Goal: Find specific page/section: Find specific page/section

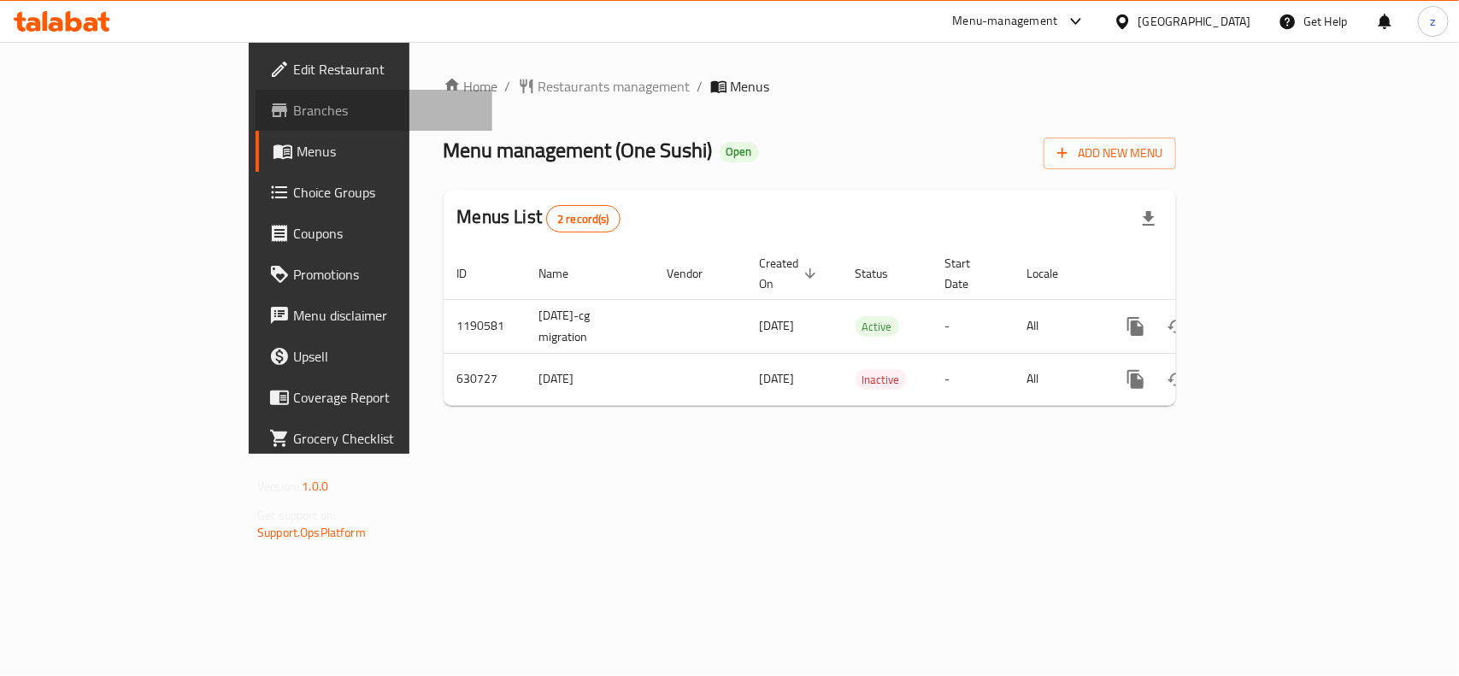
click at [293, 109] on span "Branches" at bounding box center [385, 110] width 185 height 21
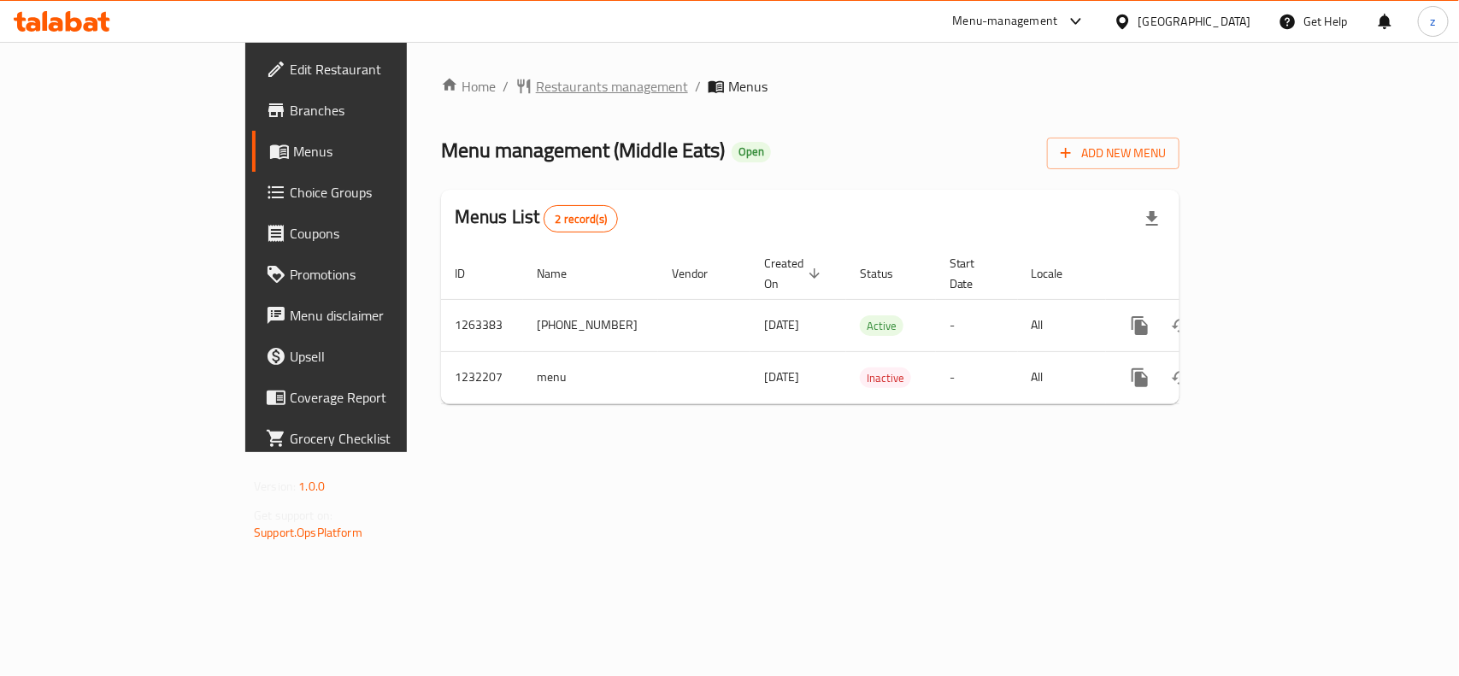
click at [536, 79] on span "Restaurants management" at bounding box center [612, 86] width 152 height 21
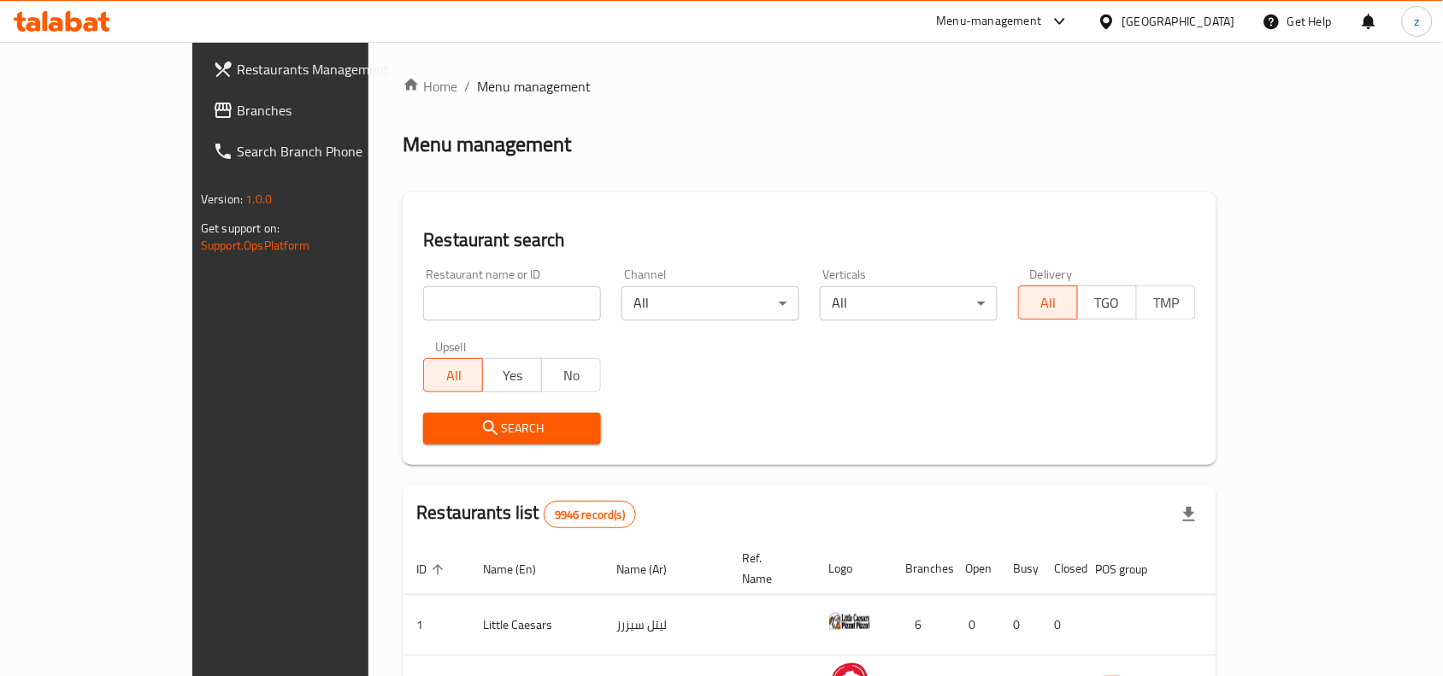
click at [423, 303] on input "search" at bounding box center [512, 303] width 178 height 34
paste input "677684"
type input "677684"
click button "Search" at bounding box center [512, 429] width 178 height 32
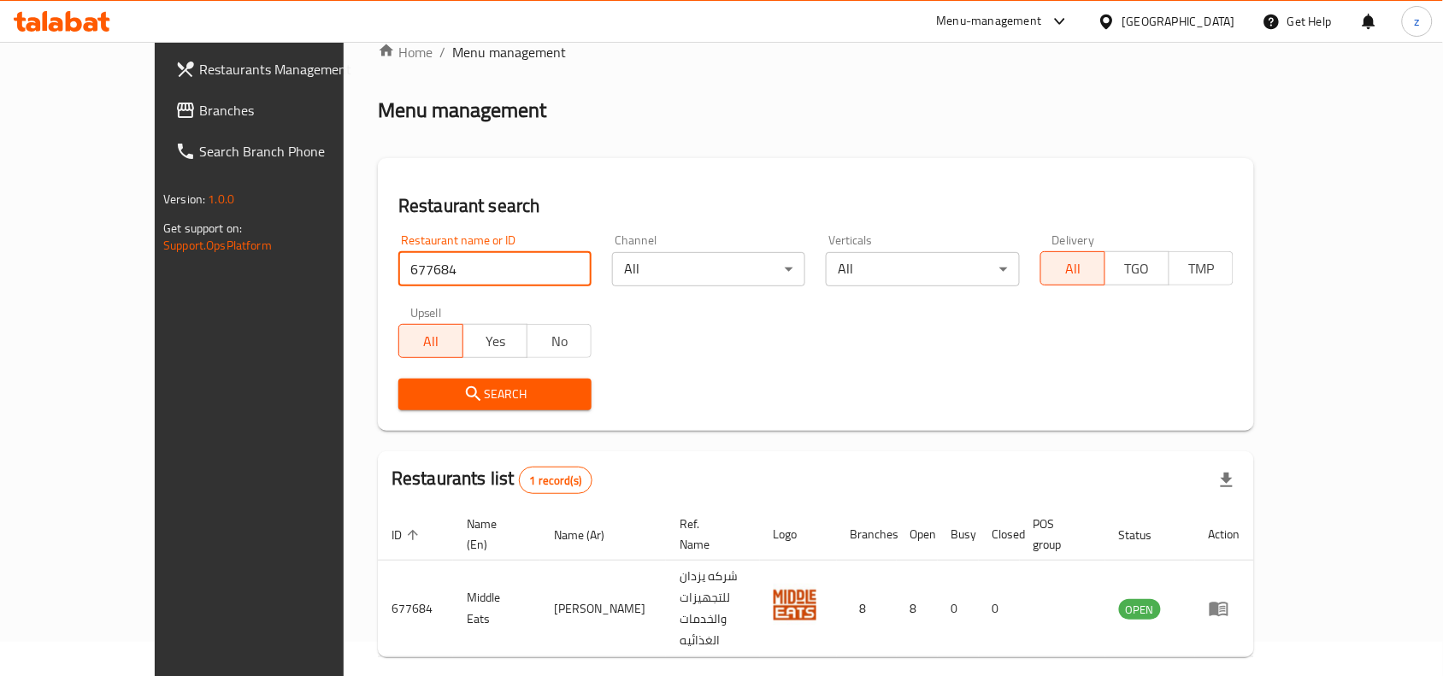
scroll to position [53, 0]
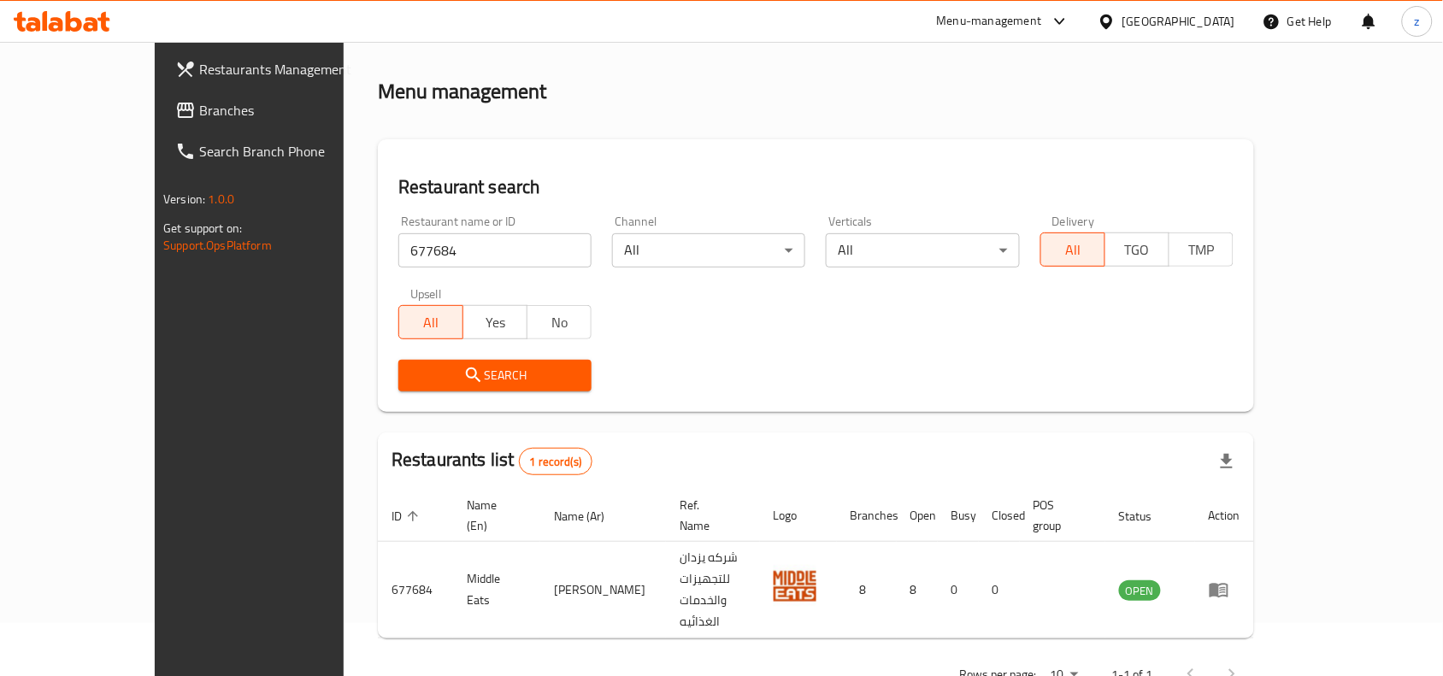
click at [199, 108] on span "Branches" at bounding box center [290, 110] width 183 height 21
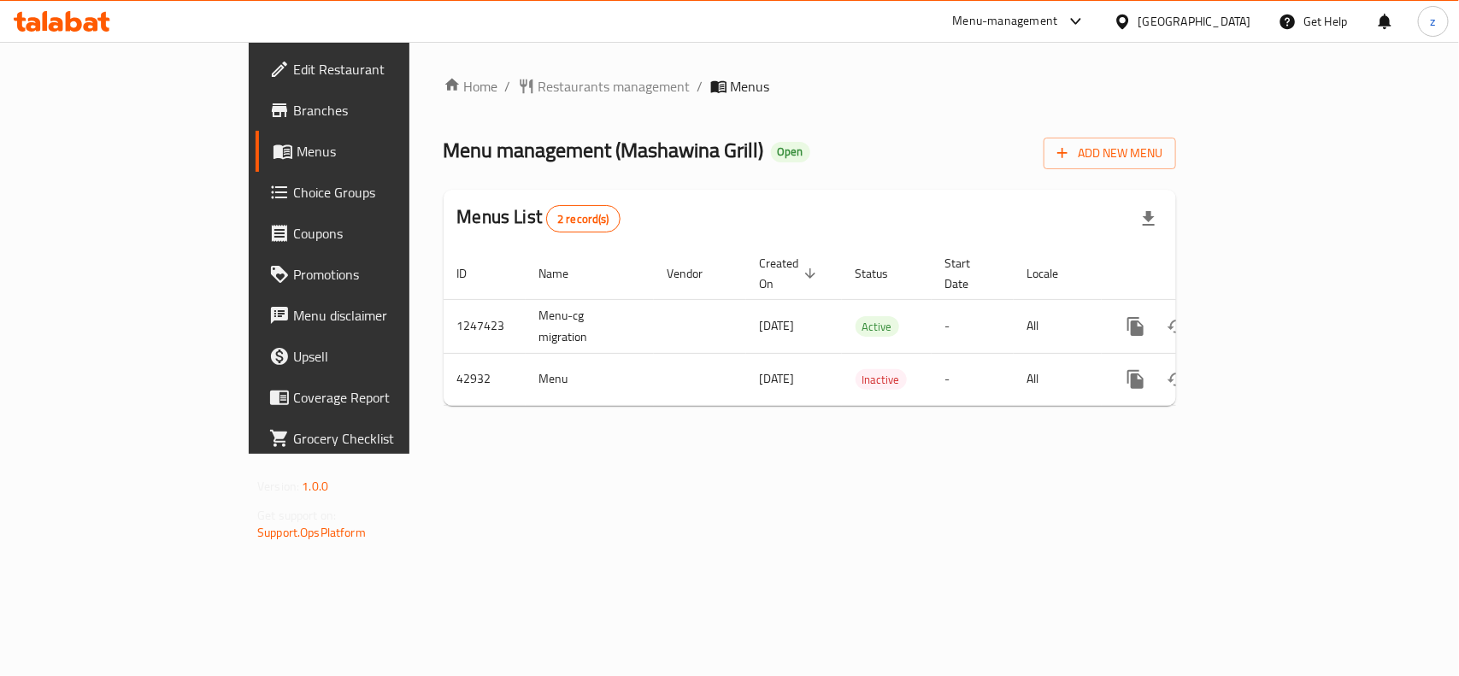
click at [538, 84] on span "Restaurants management" at bounding box center [614, 86] width 152 height 21
click at [538, 86] on span "Restaurants management" at bounding box center [614, 87] width 152 height 21
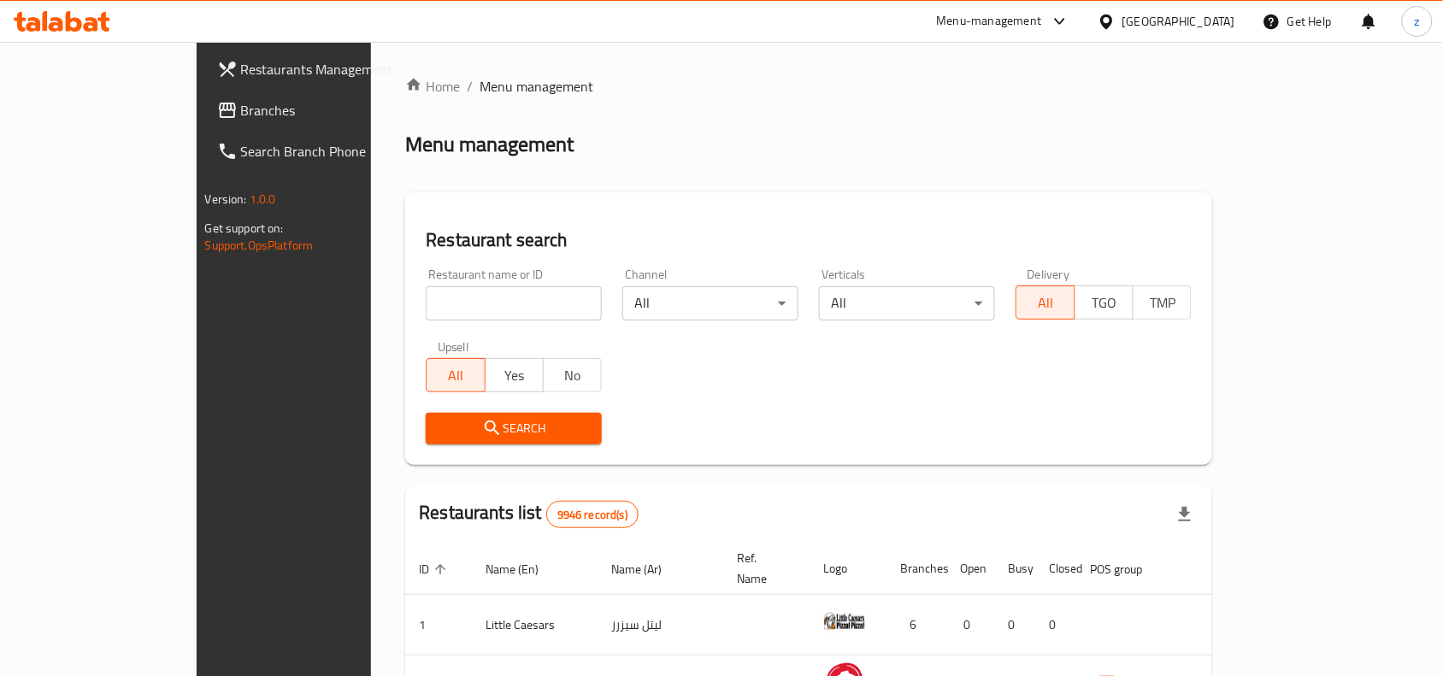
click at [432, 297] on input "search" at bounding box center [514, 303] width 176 height 34
paste input "22243"
type input "22243"
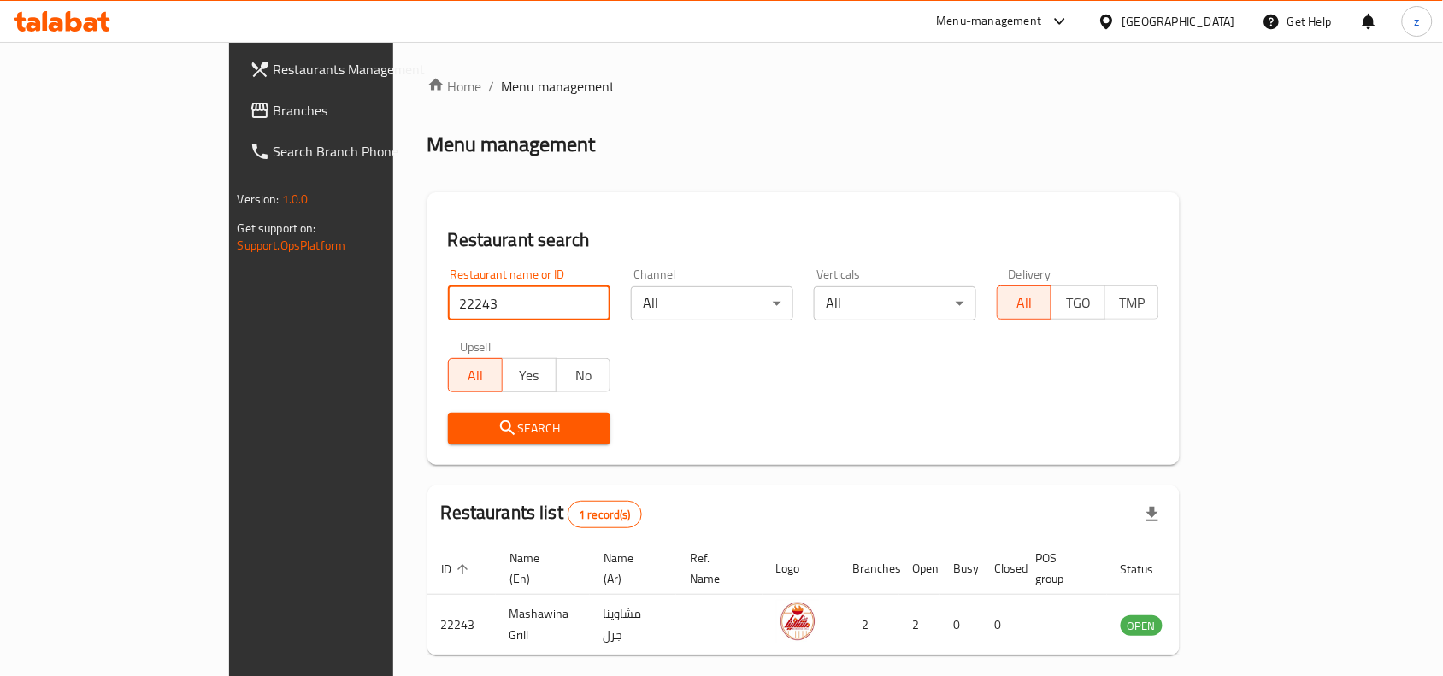
scroll to position [53, 0]
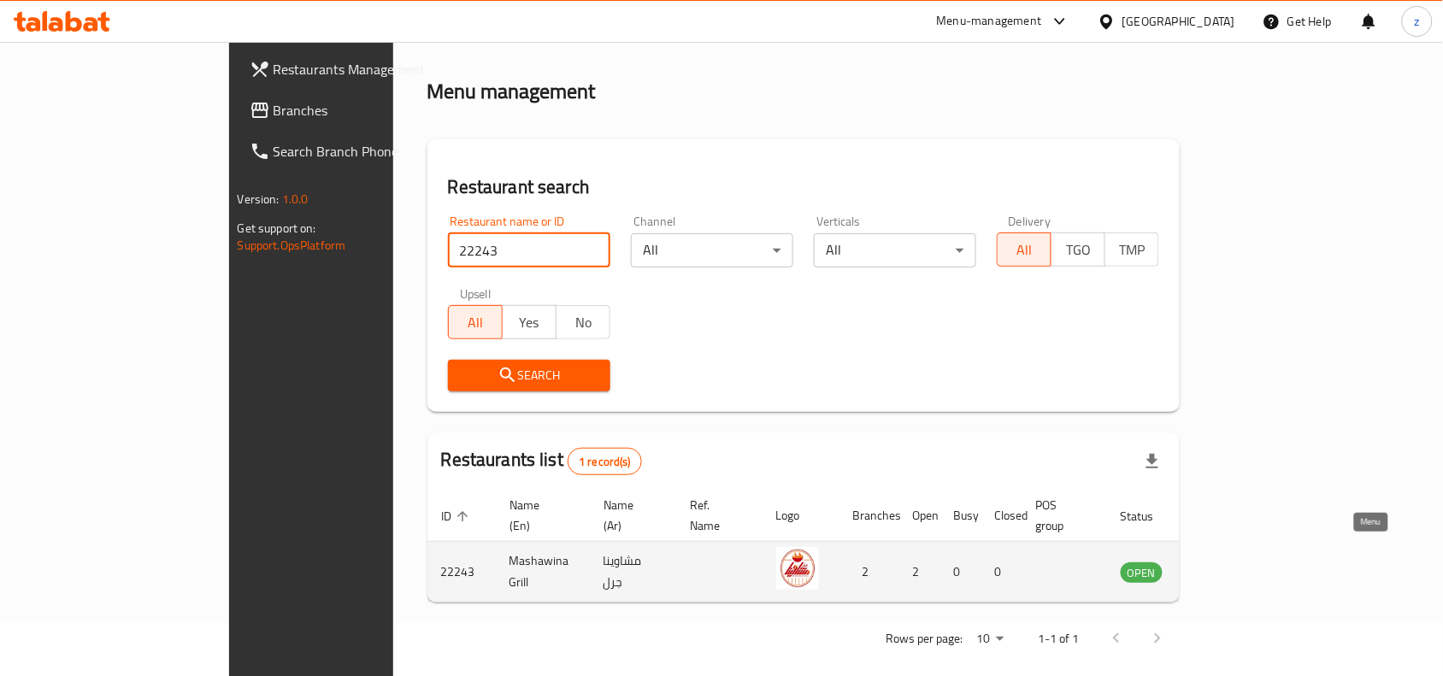
click at [1231, 562] on icon "enhanced table" at bounding box center [1220, 572] width 21 height 21
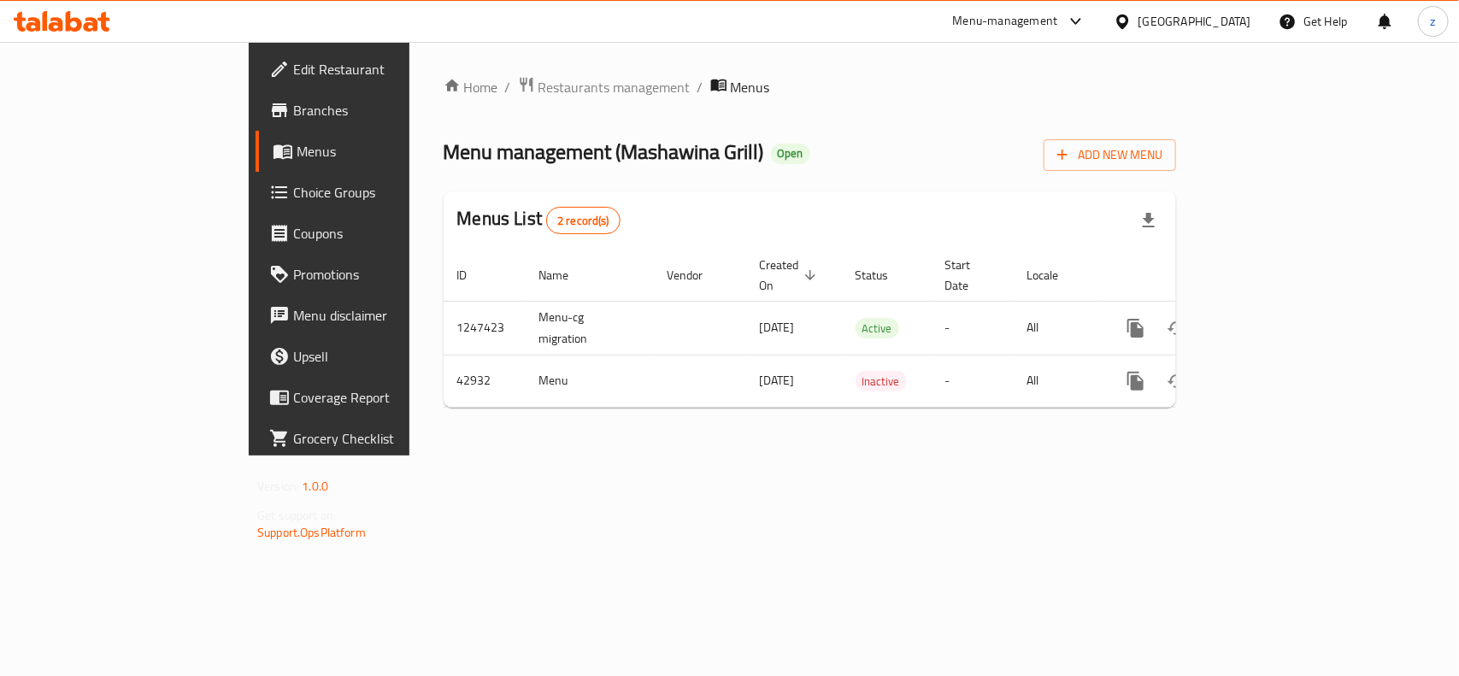
click at [293, 111] on span "Branches" at bounding box center [385, 110] width 185 height 21
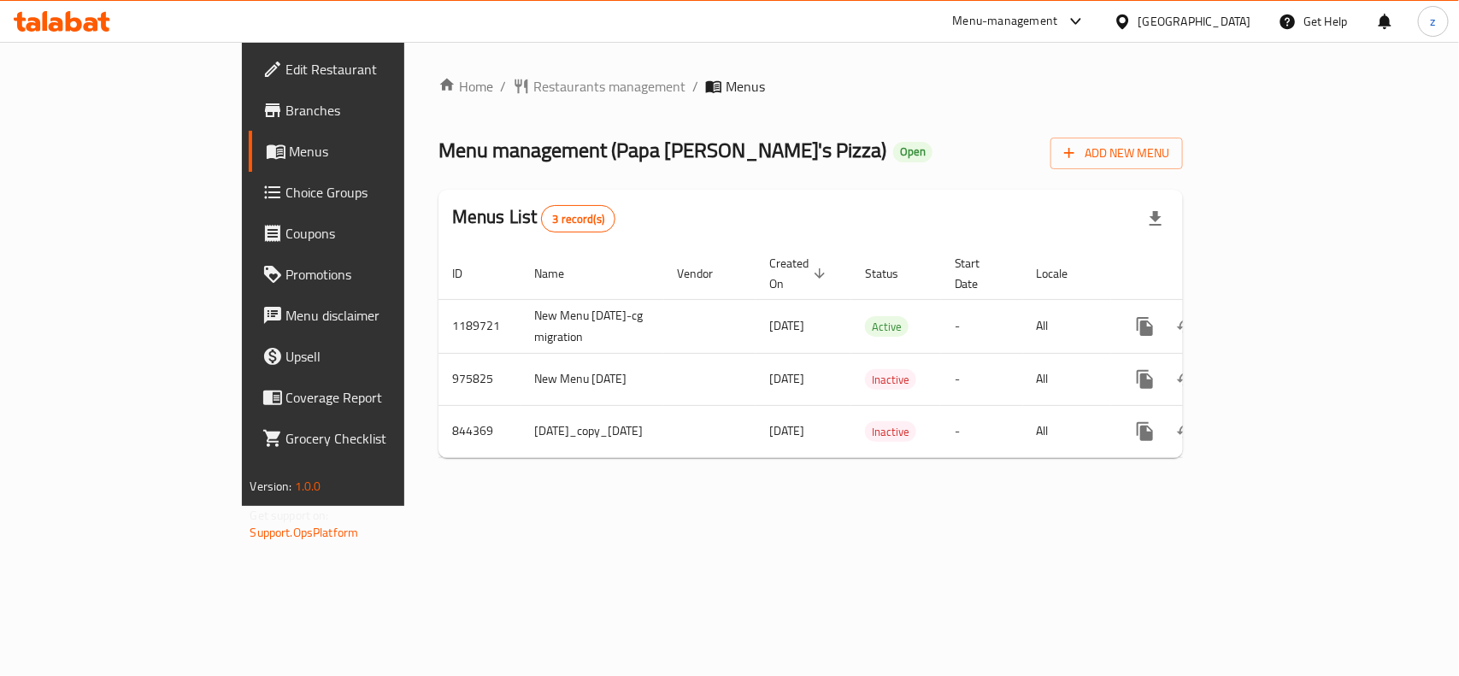
click at [438, 101] on div "Home / Restaurants management / Menus Menu management ( Papa [PERSON_NAME]'s Pi…" at bounding box center [810, 274] width 745 height 396
click at [533, 94] on span "Restaurants management" at bounding box center [609, 86] width 152 height 21
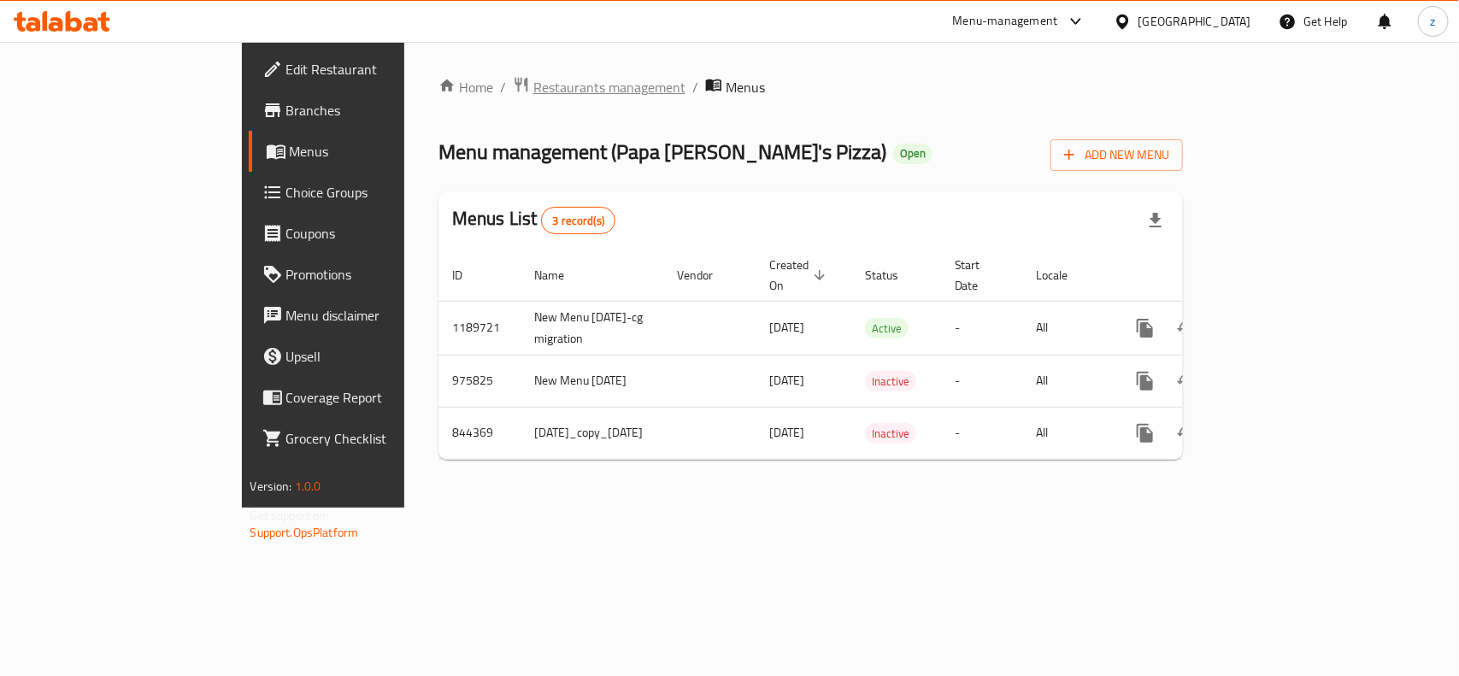
click at [533, 82] on span "Restaurants management" at bounding box center [609, 87] width 152 height 21
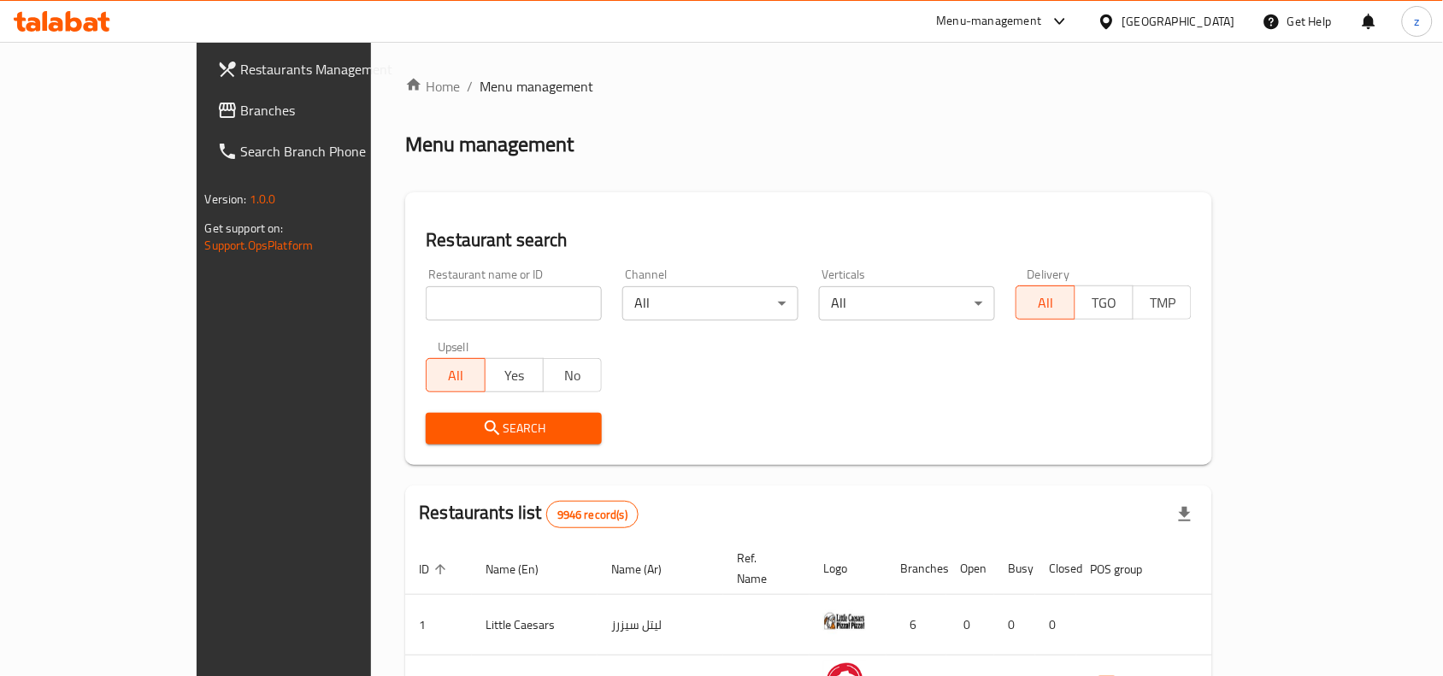
click at [426, 306] on input "search" at bounding box center [514, 303] width 176 height 34
paste input "1389"
type input "1389"
click button "Search" at bounding box center [514, 429] width 176 height 32
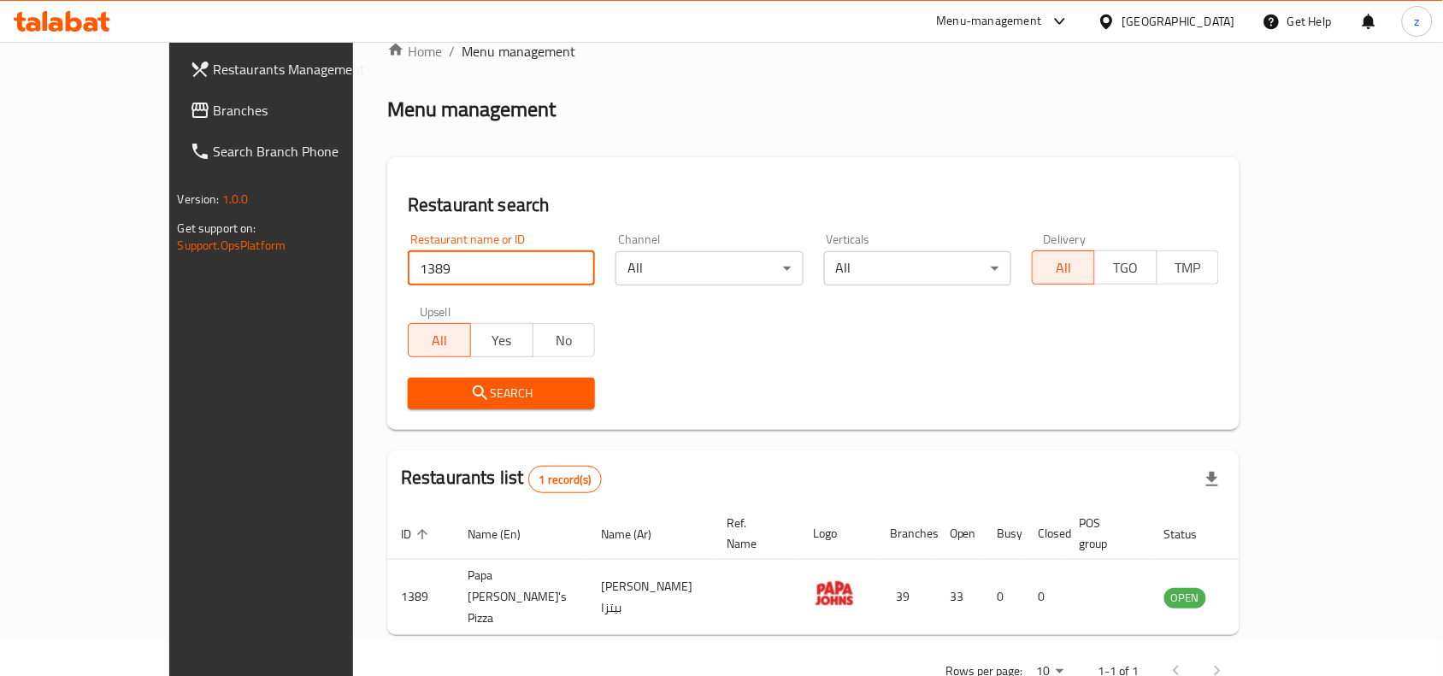
scroll to position [53, 0]
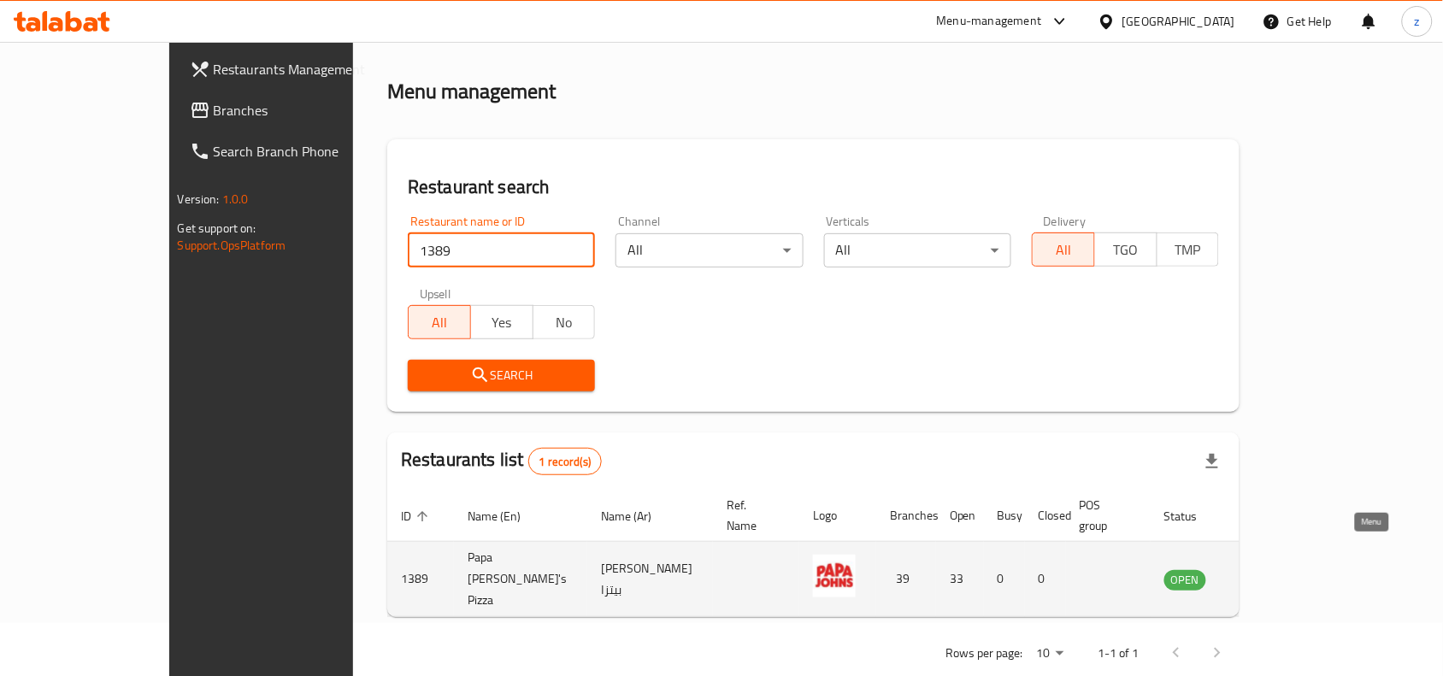
click at [1274, 573] on icon "enhanced table" at bounding box center [1264, 580] width 19 height 15
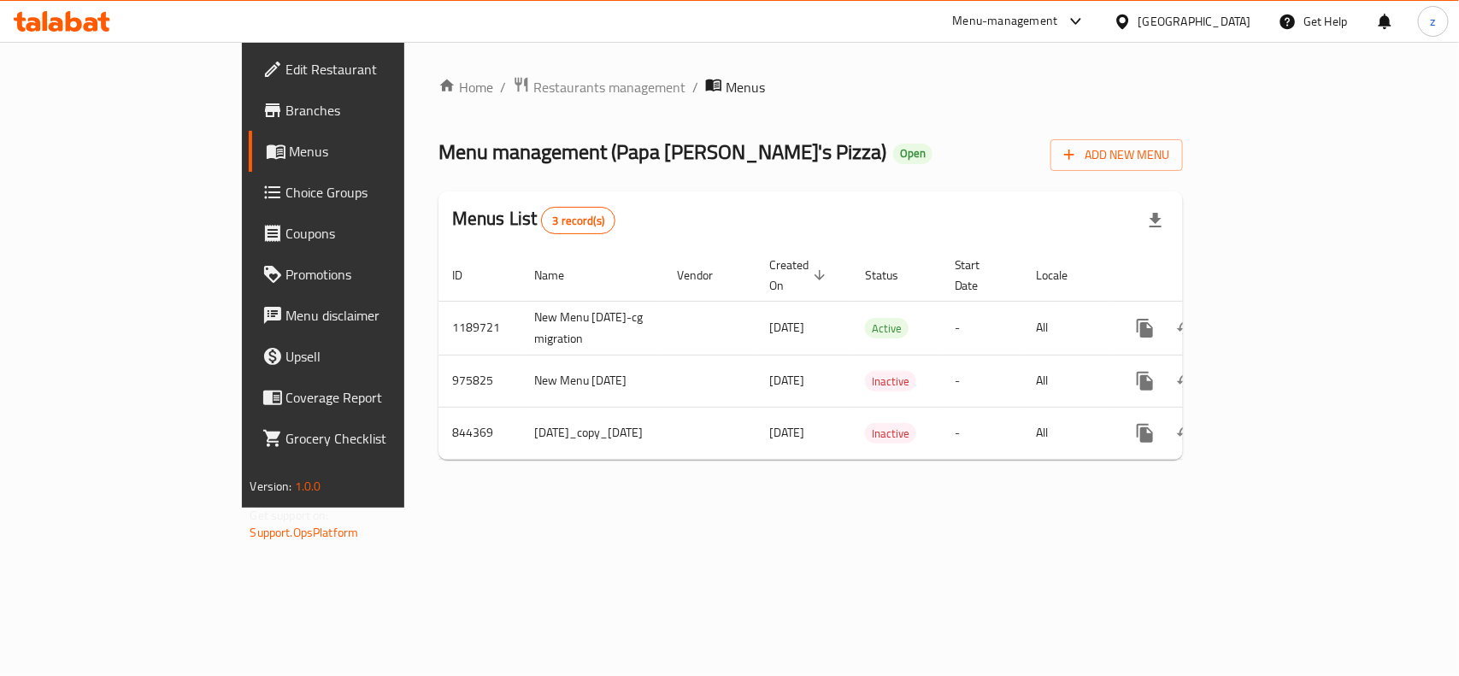
click at [438, 100] on div "Home / Restaurants management / Menus Menu management ( Papa John's Pizza ) Ope…" at bounding box center [810, 274] width 745 height 397
click at [533, 86] on span "Restaurants management" at bounding box center [609, 87] width 152 height 21
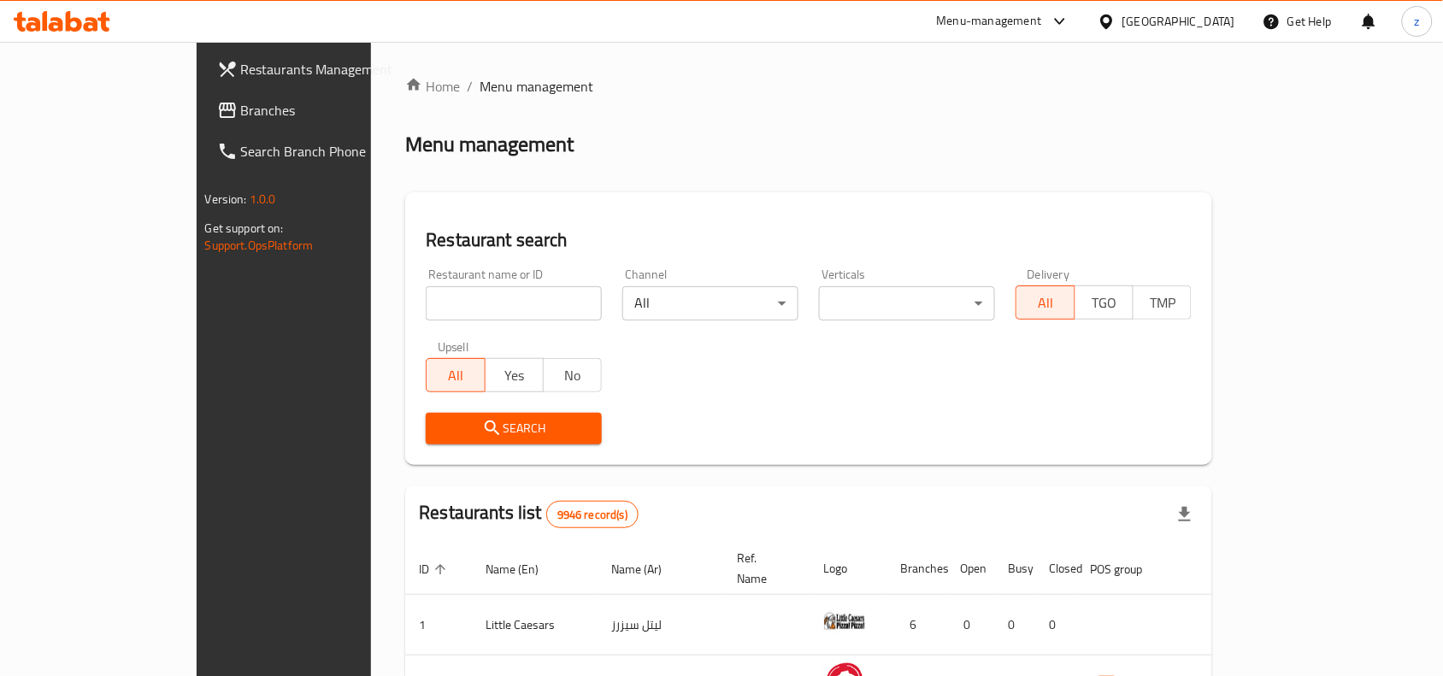
click at [217, 120] on span at bounding box center [229, 110] width 24 height 21
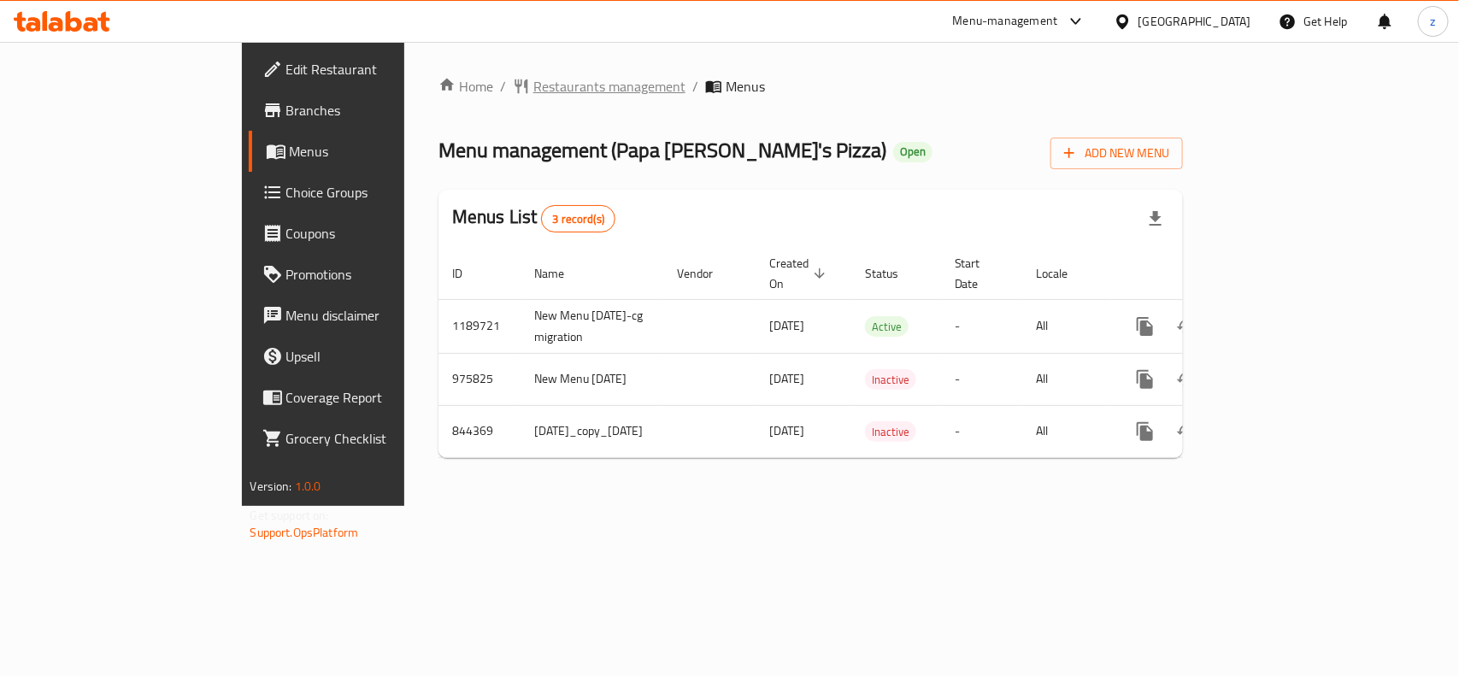
click at [533, 91] on span "Restaurants management" at bounding box center [609, 86] width 152 height 21
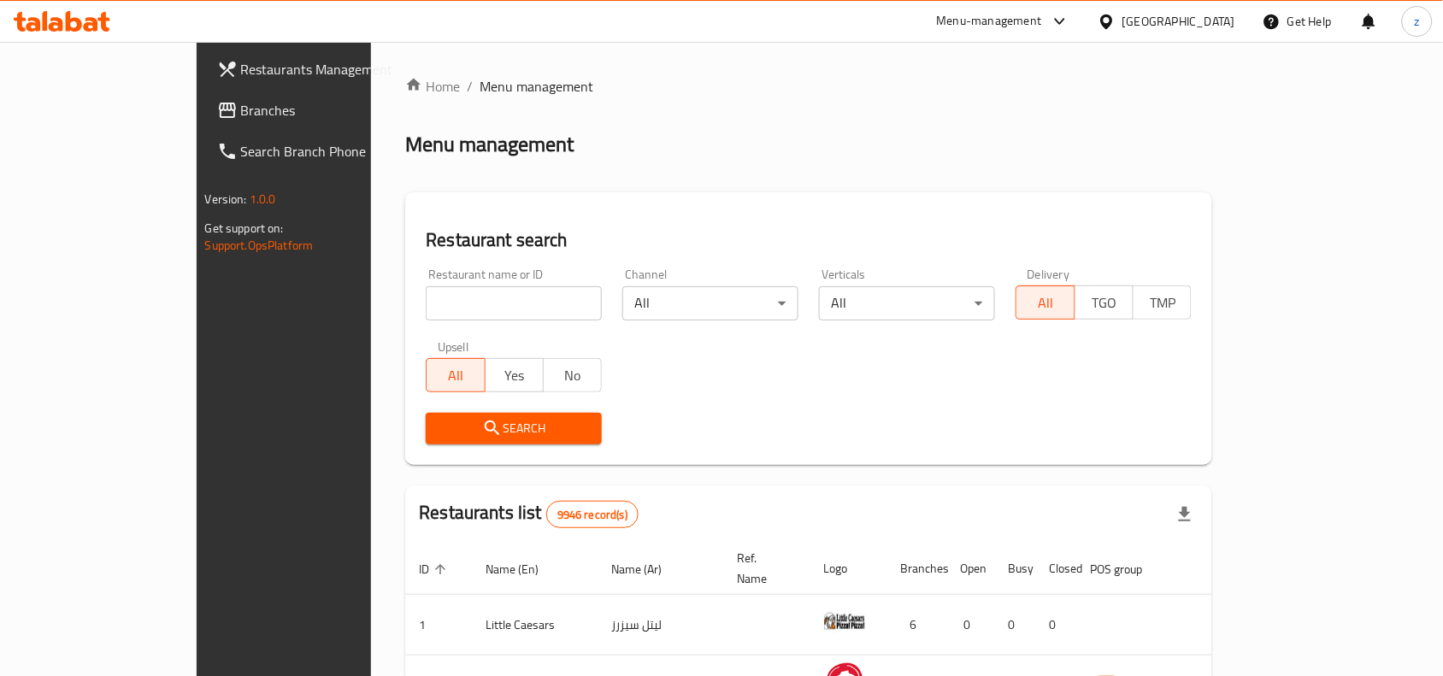
click at [426, 314] on input "search" at bounding box center [514, 303] width 176 height 34
paste input "1389"
type input "1389"
click button "Search" at bounding box center [514, 429] width 176 height 32
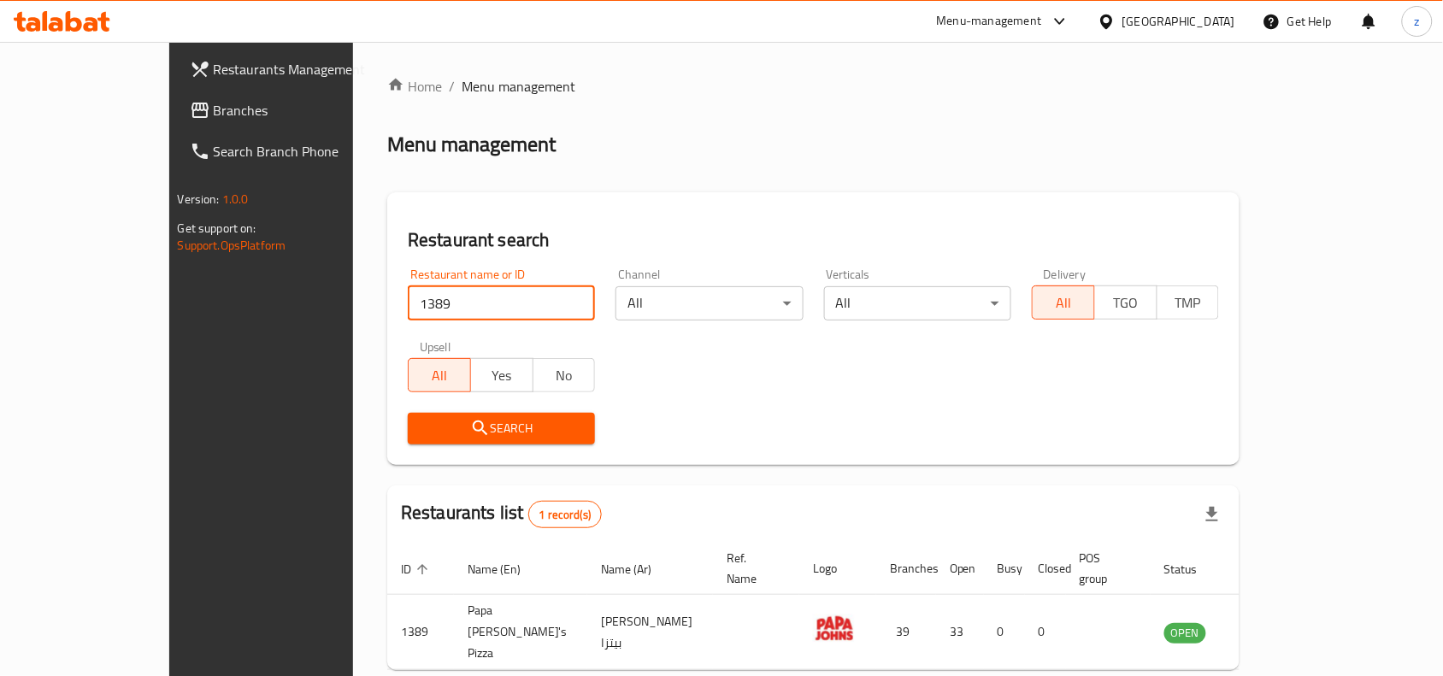
scroll to position [53, 0]
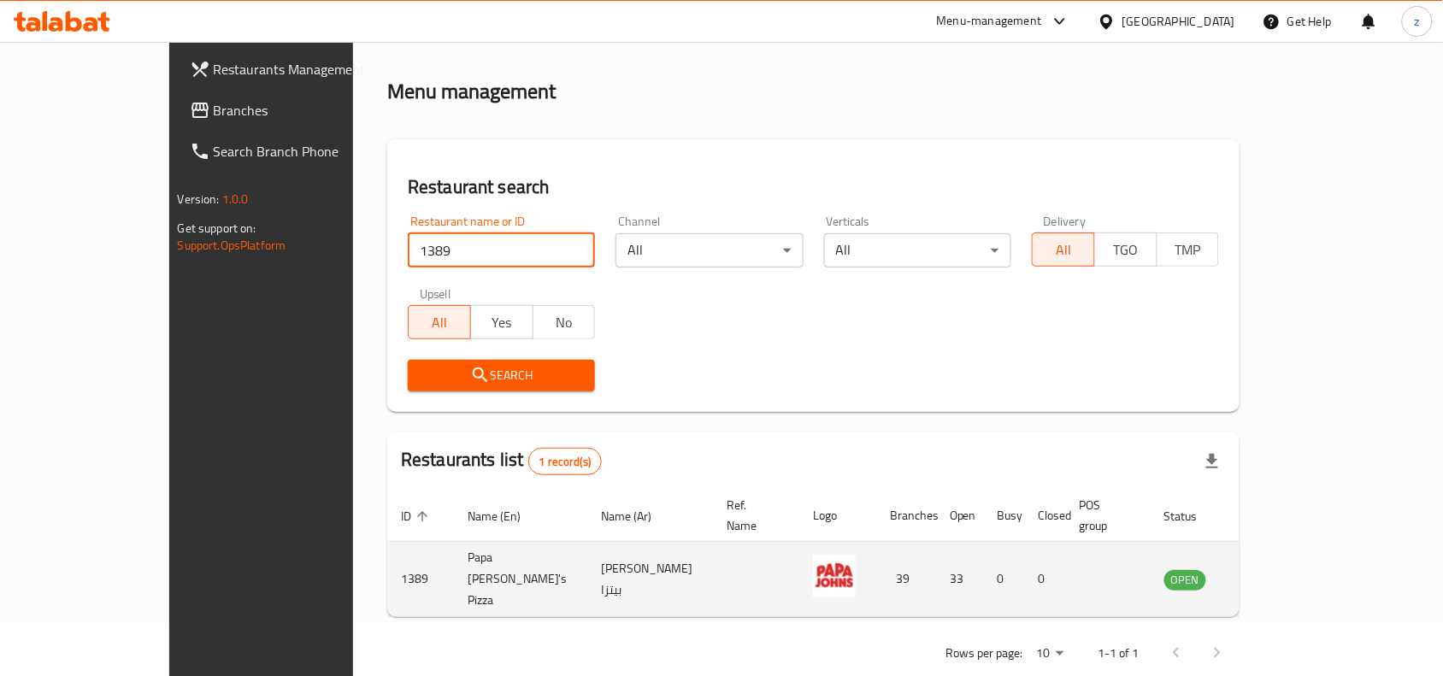
click at [1299, 564] on td "enhanced table" at bounding box center [1269, 579] width 59 height 75
click at [1286, 569] on link "enhanced table" at bounding box center [1270, 579] width 32 height 21
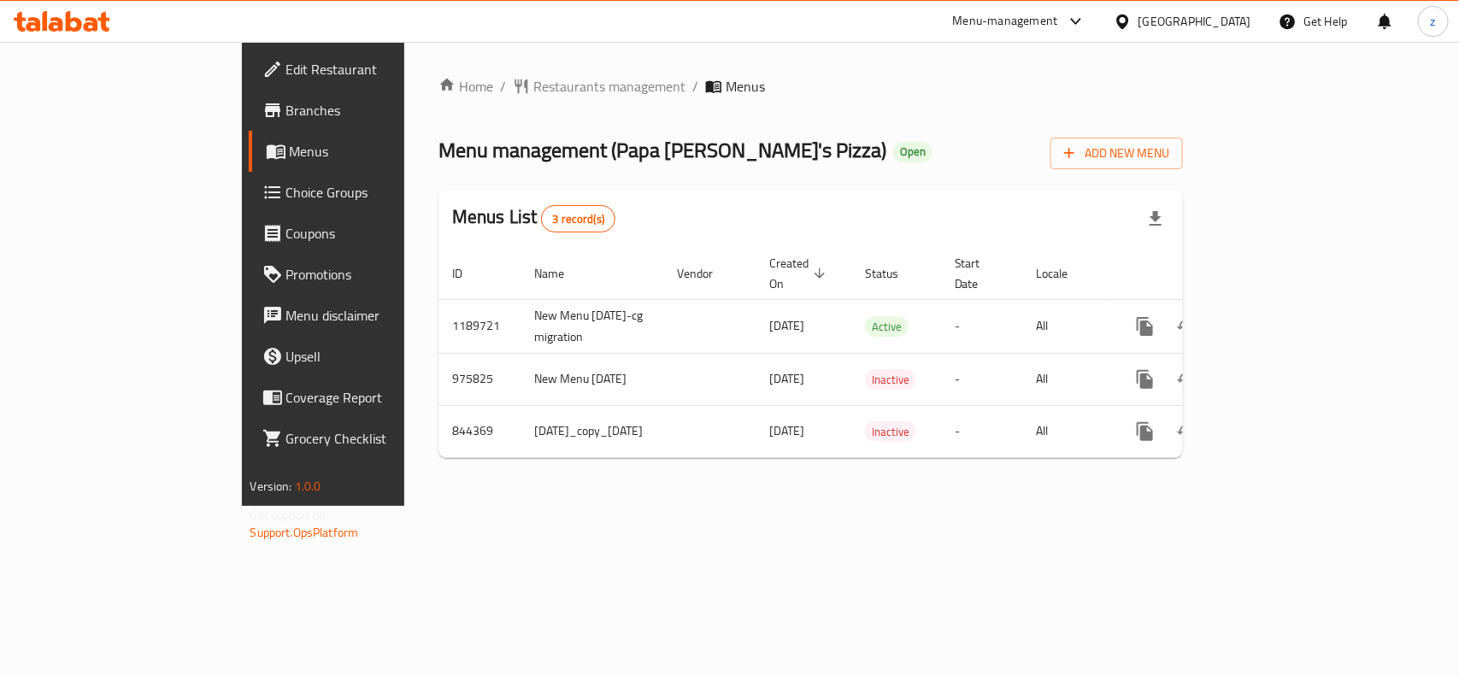
click at [286, 116] on span "Branches" at bounding box center [378, 110] width 185 height 21
click at [533, 88] on span "Restaurants management" at bounding box center [609, 86] width 152 height 21
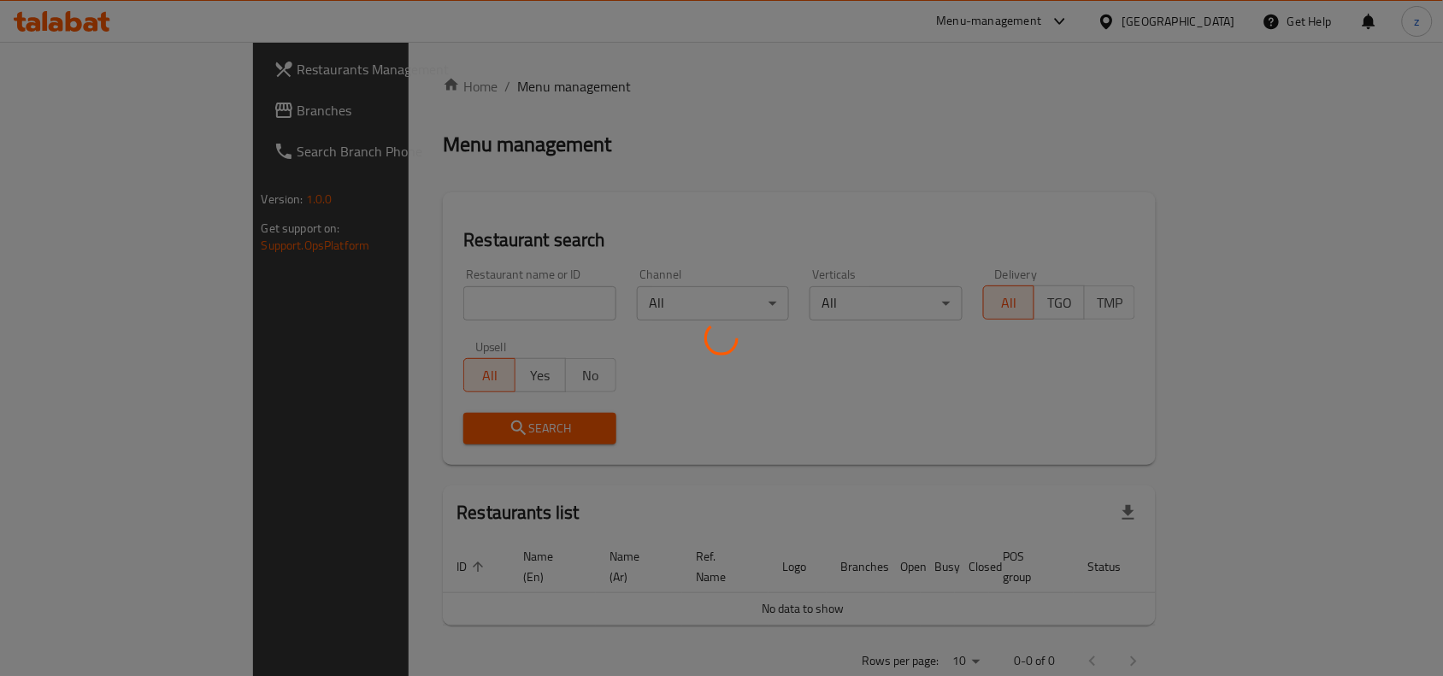
click at [413, 301] on div at bounding box center [721, 338] width 1443 height 676
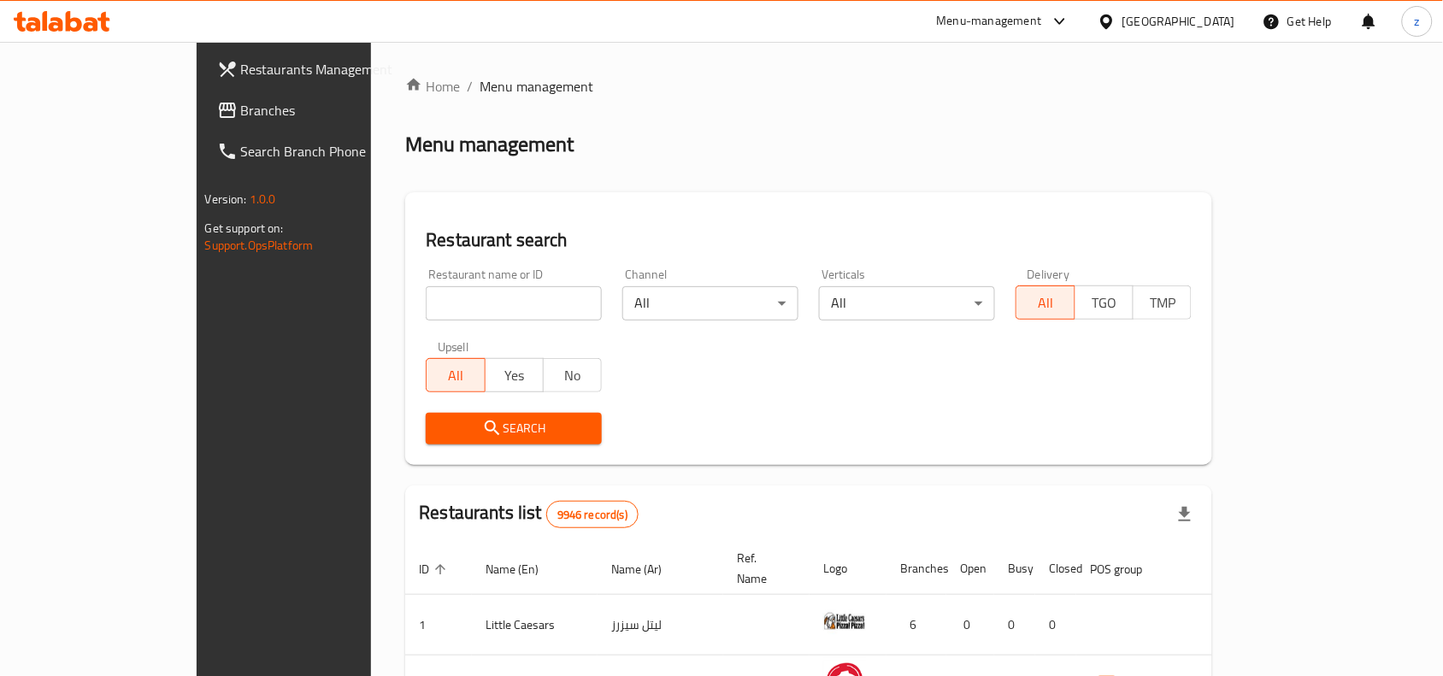
click at [432, 301] on input "search" at bounding box center [514, 303] width 176 height 34
paste input "1389"
type input "1389"
click button "Search" at bounding box center [514, 429] width 176 height 32
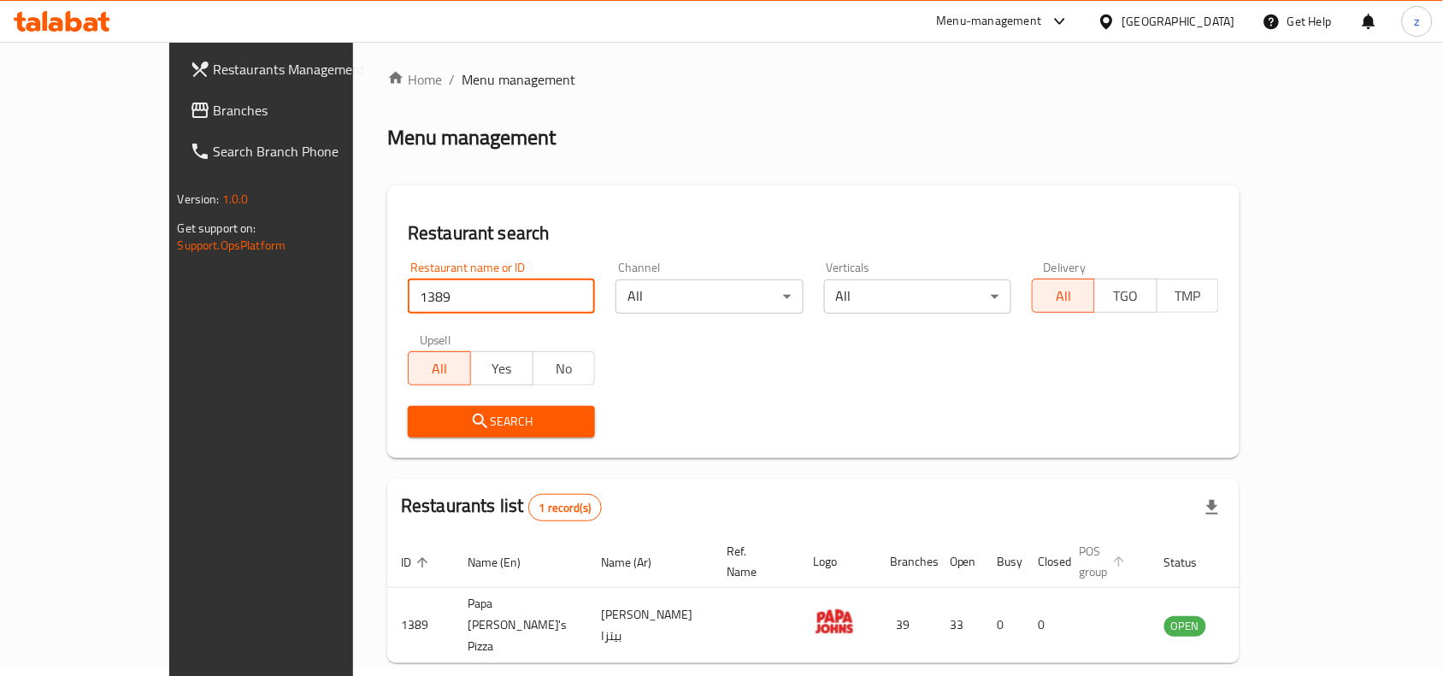
scroll to position [53, 0]
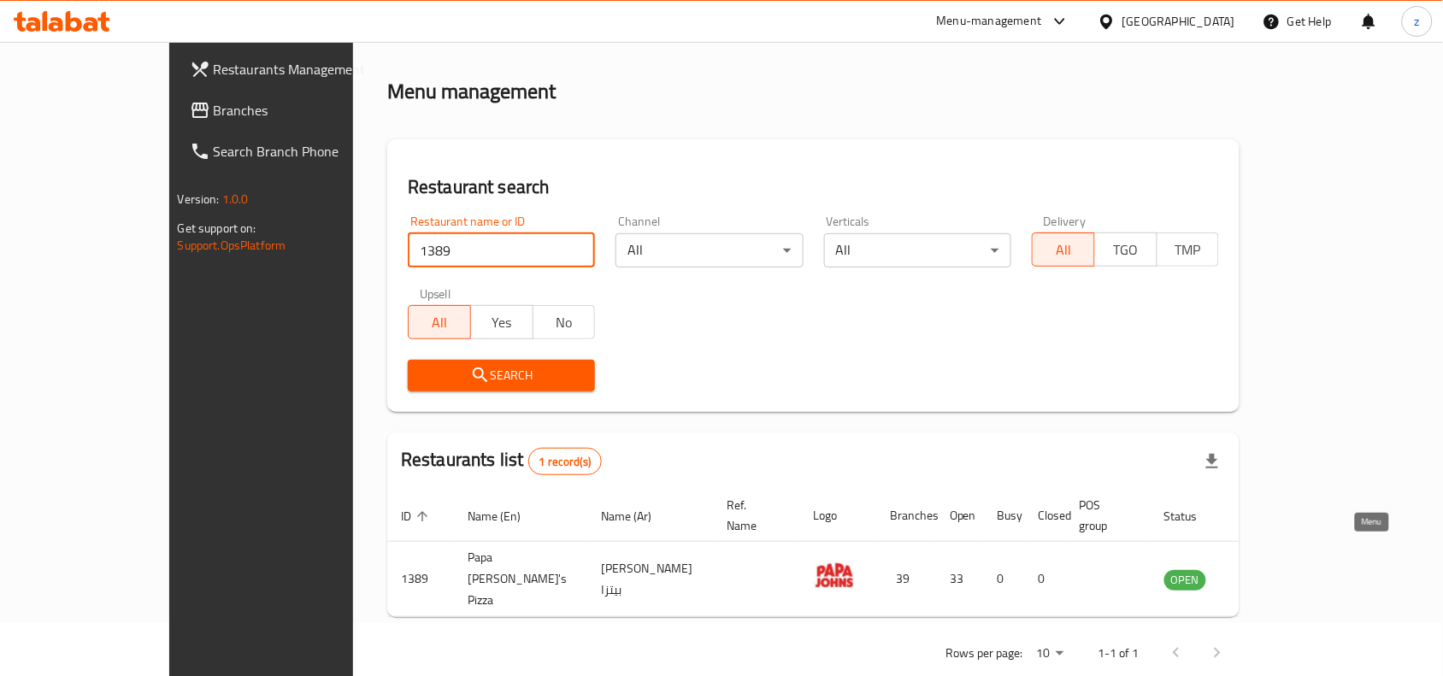
click at [1286, 569] on link "enhanced table" at bounding box center [1270, 579] width 32 height 21
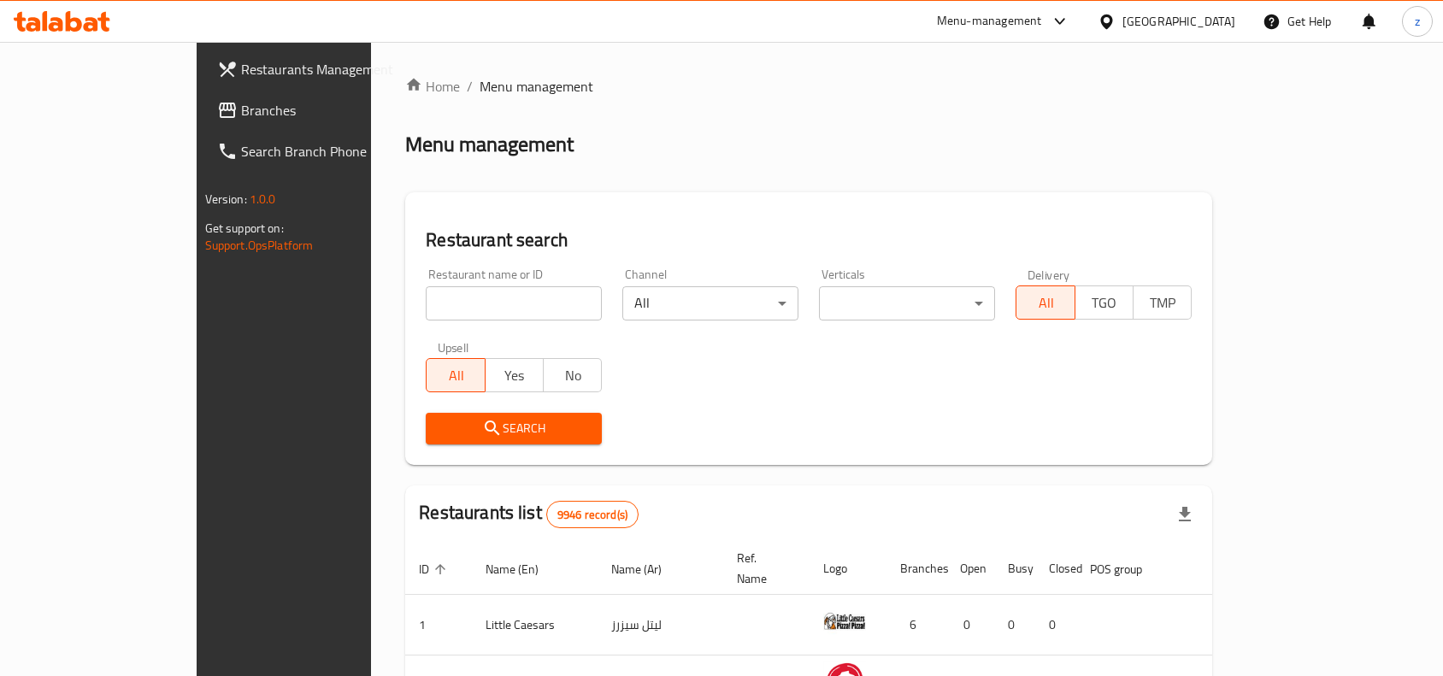
scroll to position [53, 0]
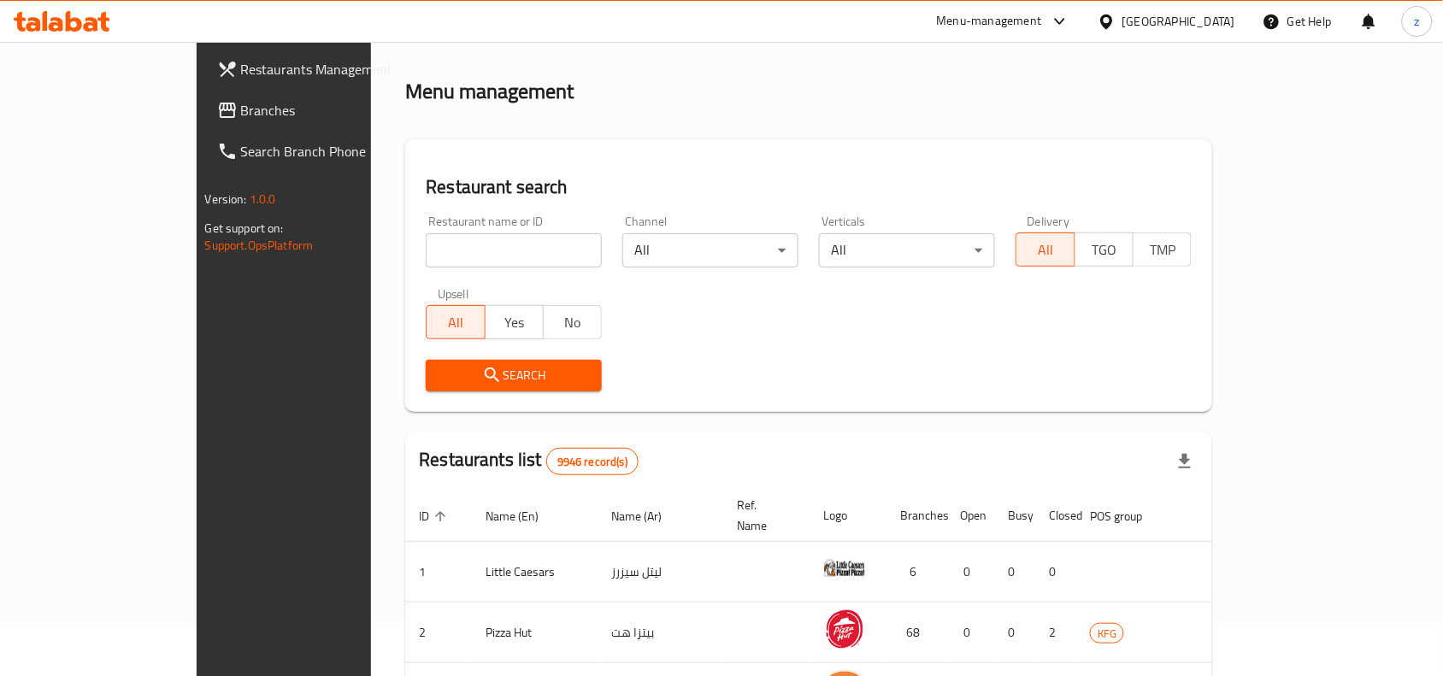
drag, startPoint x: 124, startPoint y: 97, endPoint x: 152, endPoint y: 109, distance: 31.0
click at [203, 97] on link "Branches" at bounding box center [320, 110] width 234 height 41
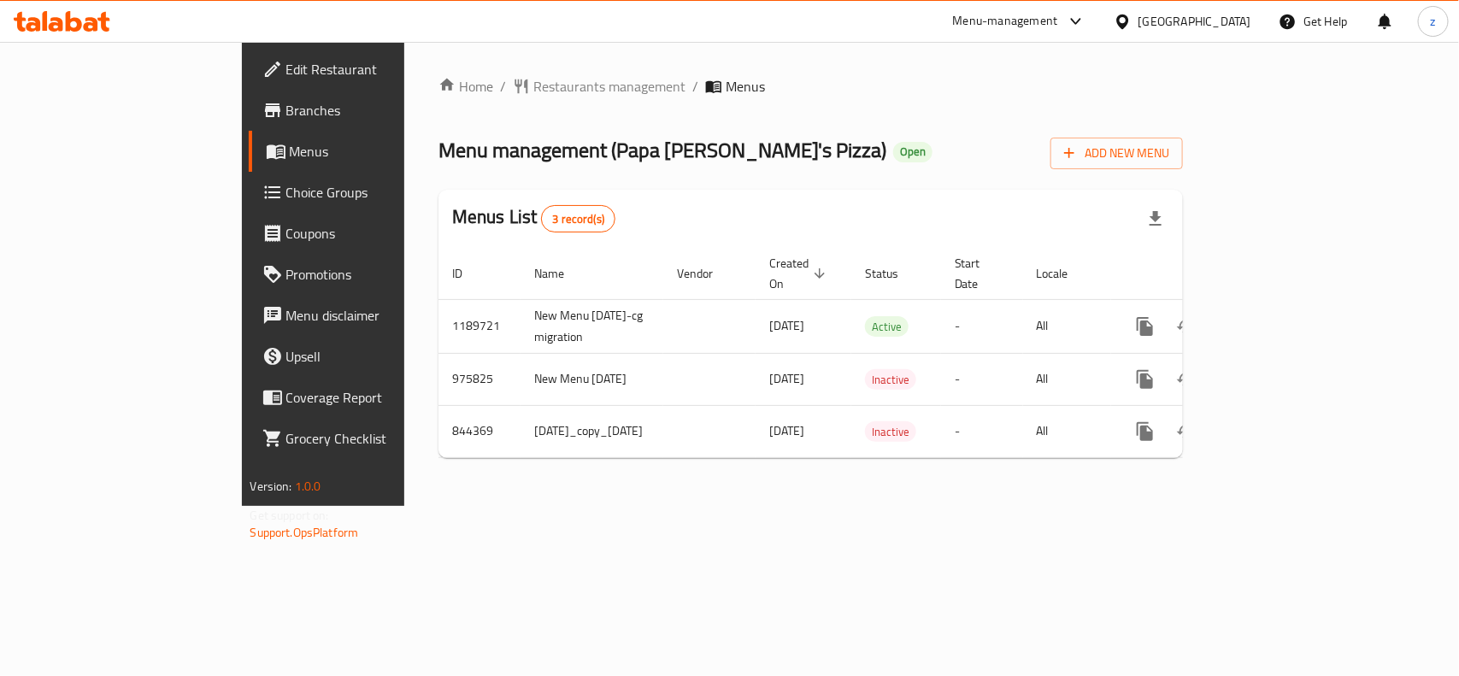
click at [533, 83] on span "Restaurants management" at bounding box center [609, 86] width 152 height 21
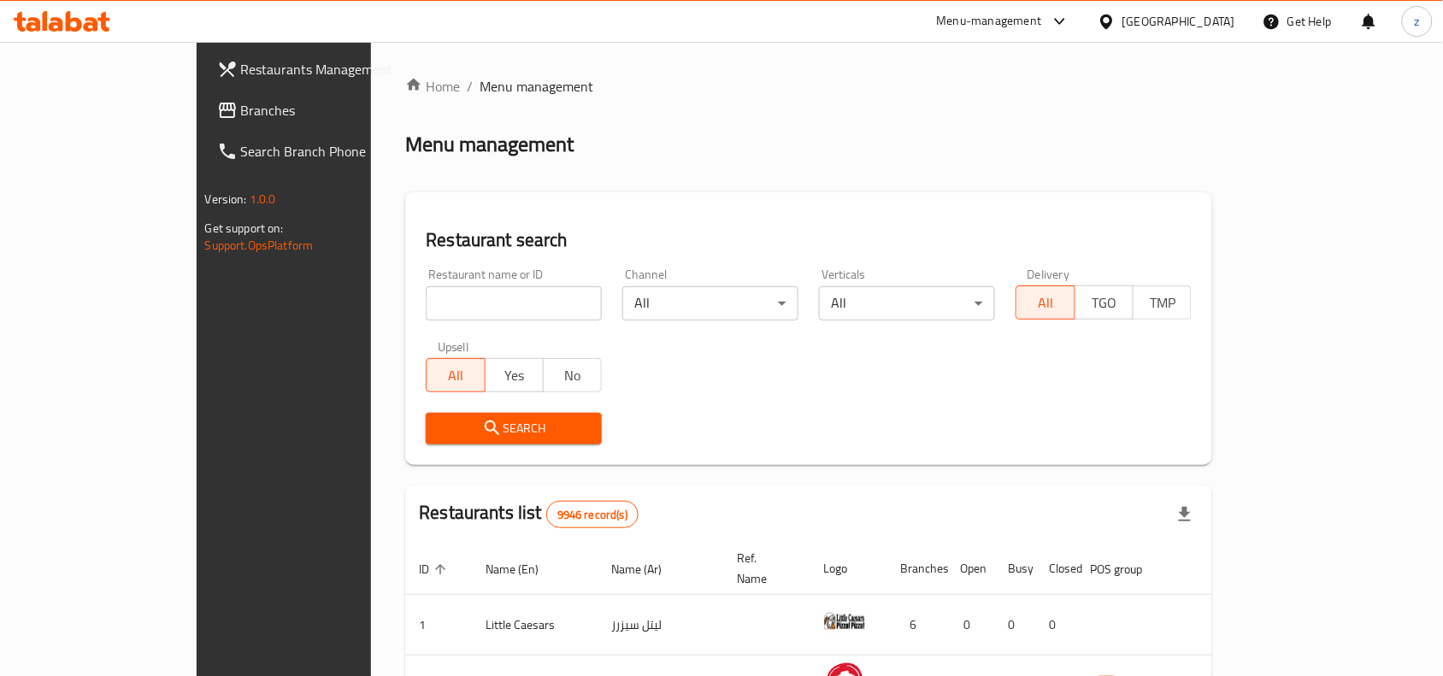
click at [426, 303] on input "search" at bounding box center [514, 303] width 176 height 34
paste input "1389"
type input "1389"
click button "Search" at bounding box center [514, 429] width 176 height 32
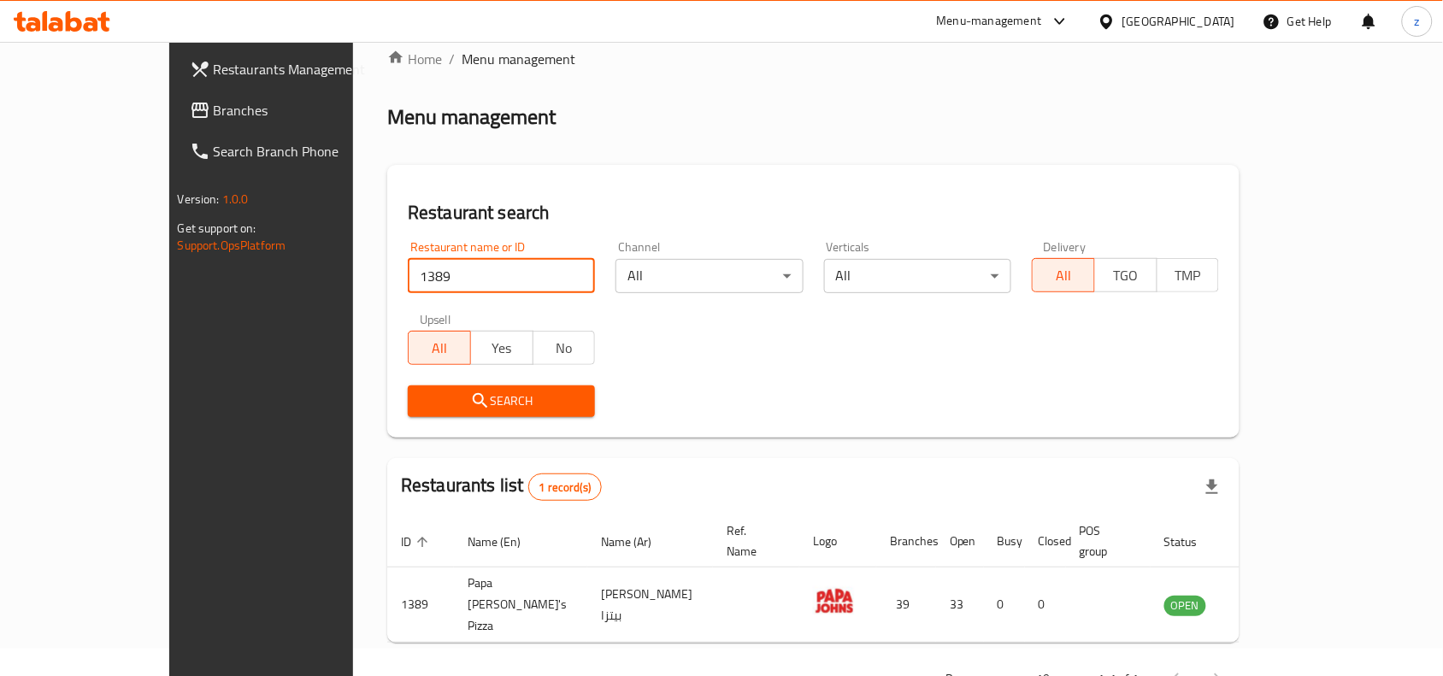
scroll to position [53, 0]
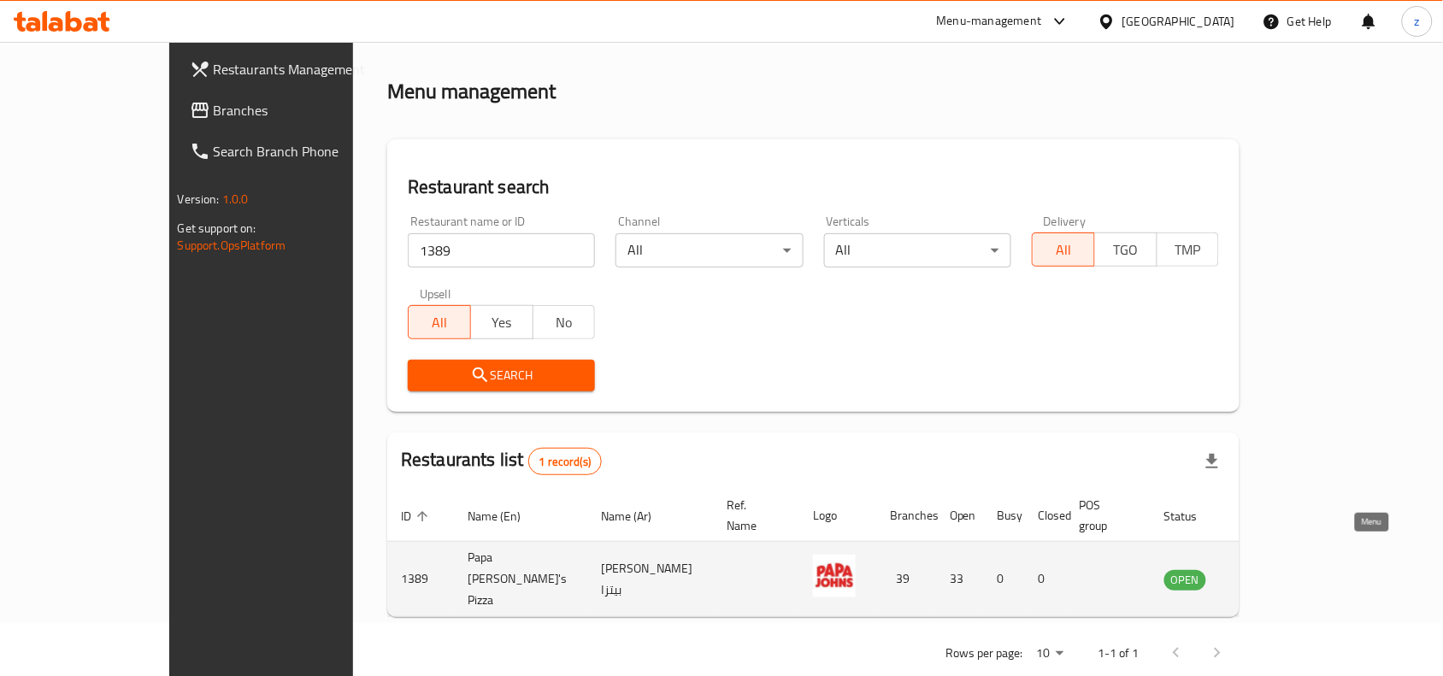
click at [1286, 569] on link "enhanced table" at bounding box center [1270, 579] width 32 height 21
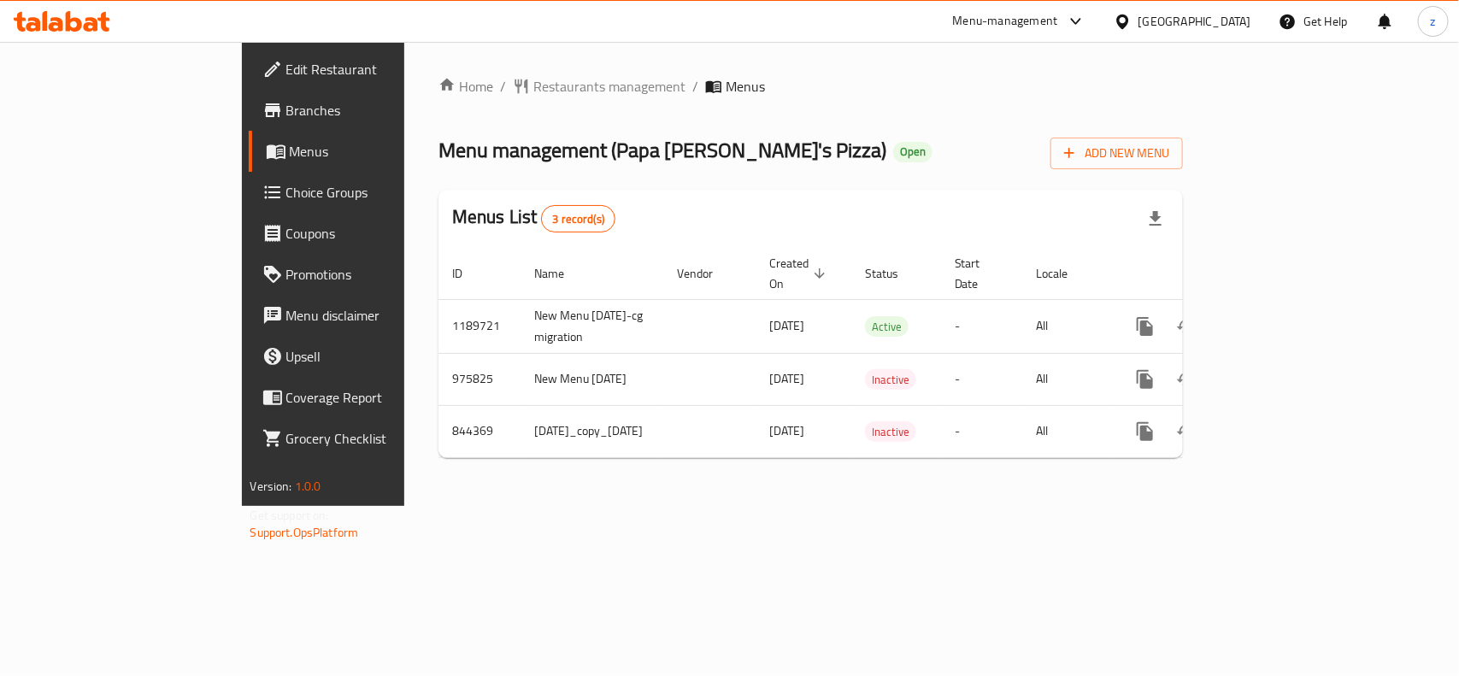
click at [286, 115] on span "Branches" at bounding box center [378, 110] width 185 height 21
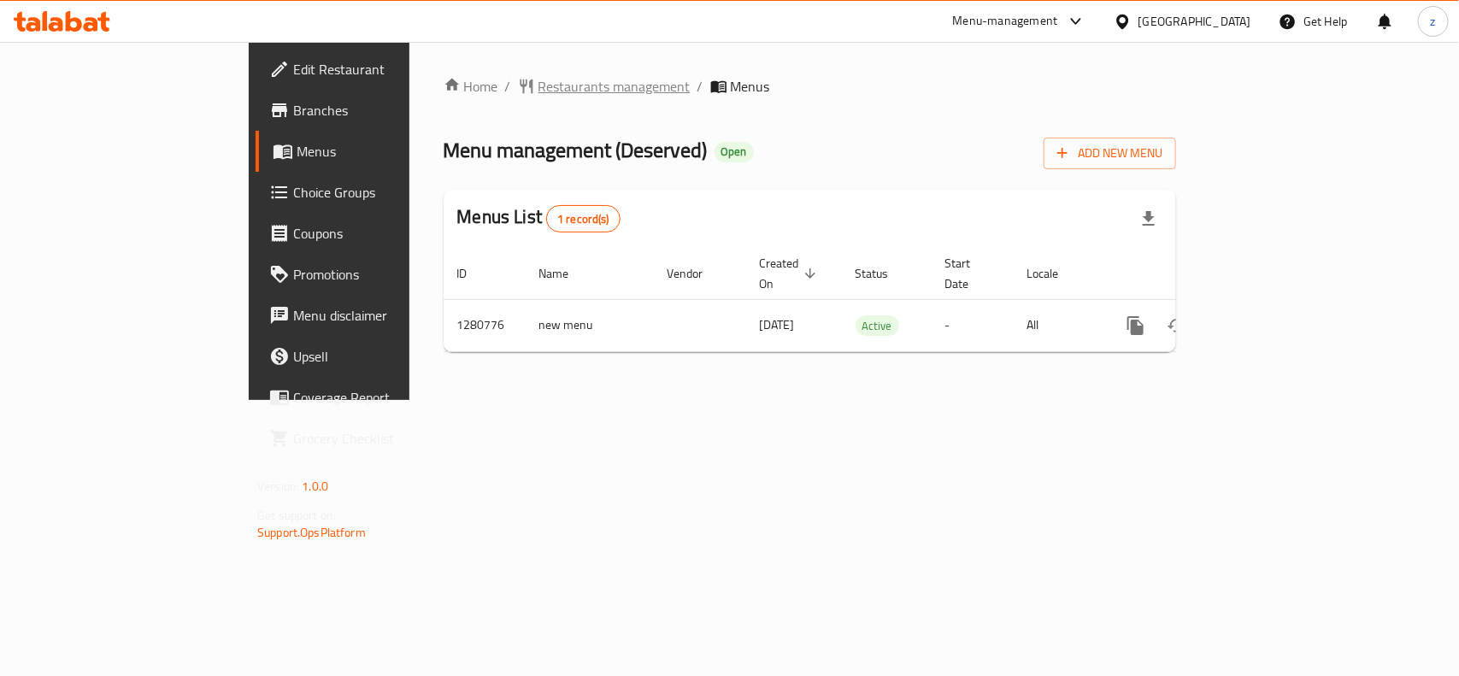
click at [538, 83] on span "Restaurants management" at bounding box center [614, 86] width 152 height 21
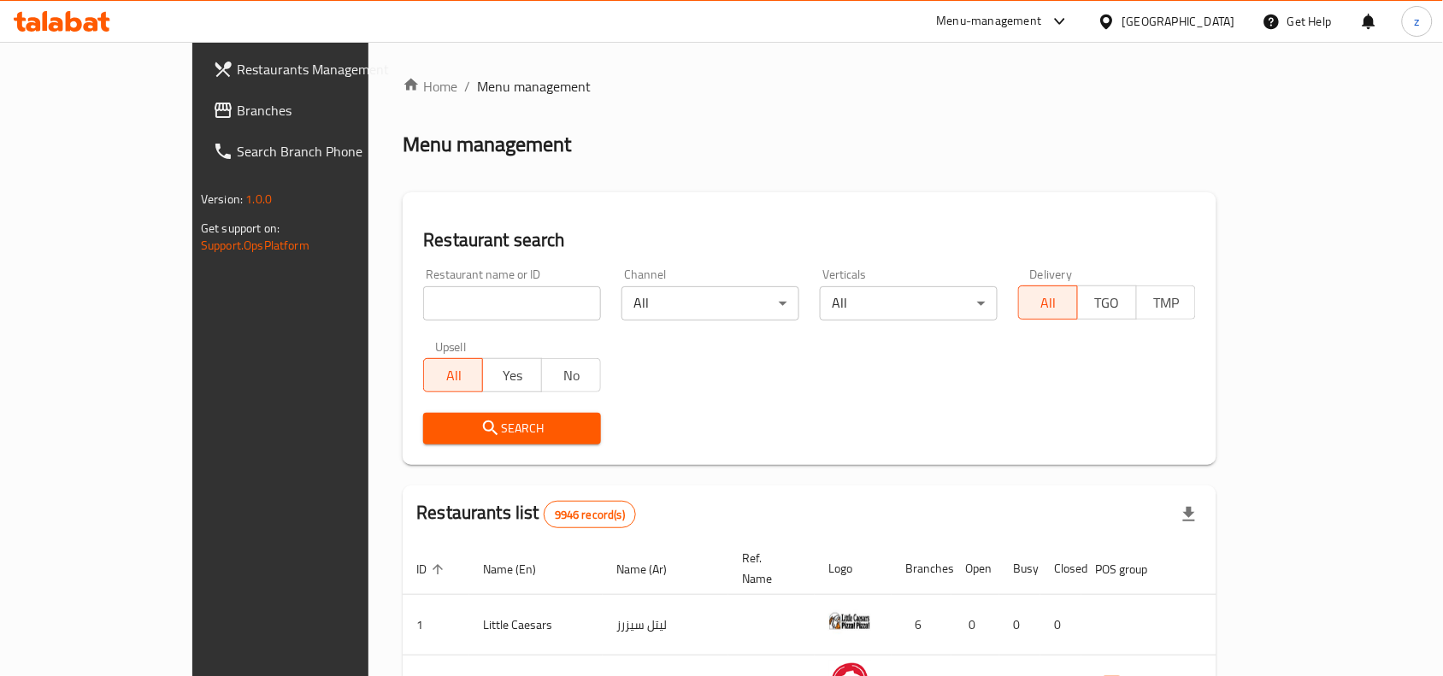
click at [430, 306] on input "search" at bounding box center [512, 303] width 178 height 34
paste input "693893"
type input "693893"
click button "Search" at bounding box center [512, 429] width 178 height 32
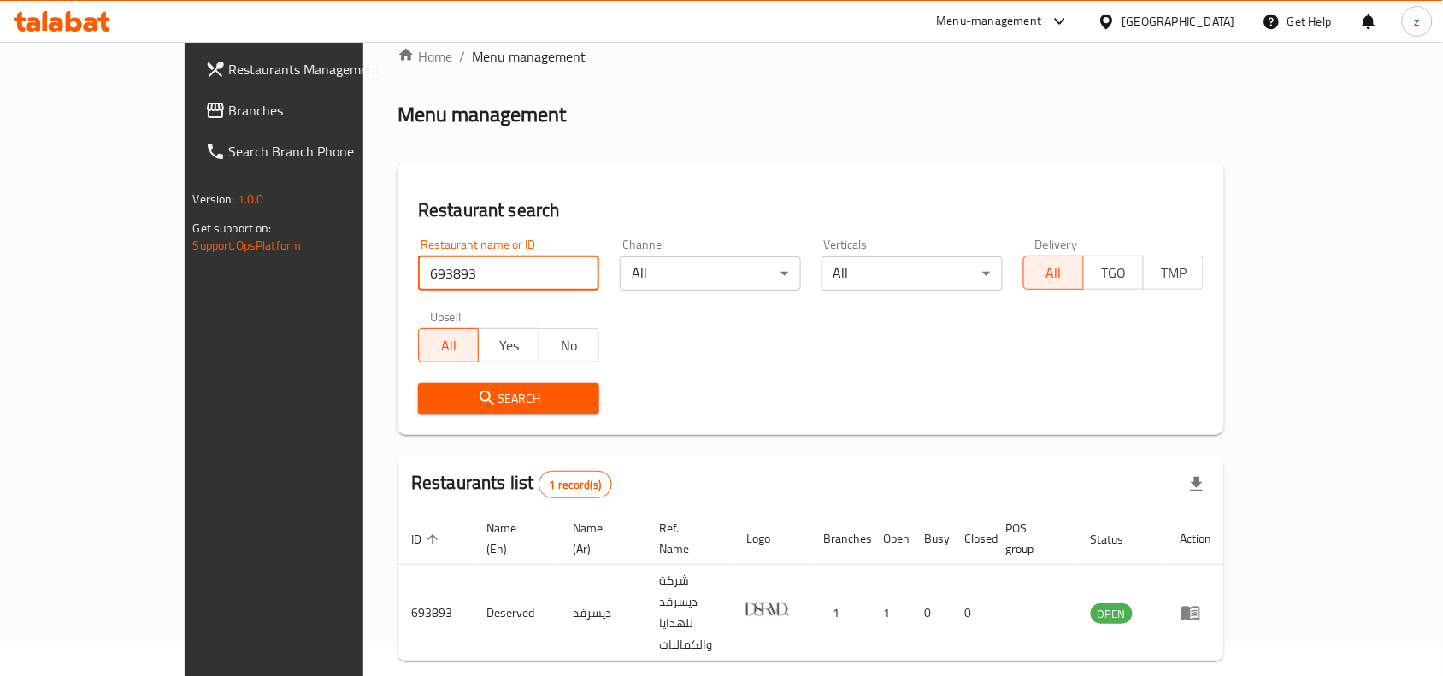
scroll to position [53, 0]
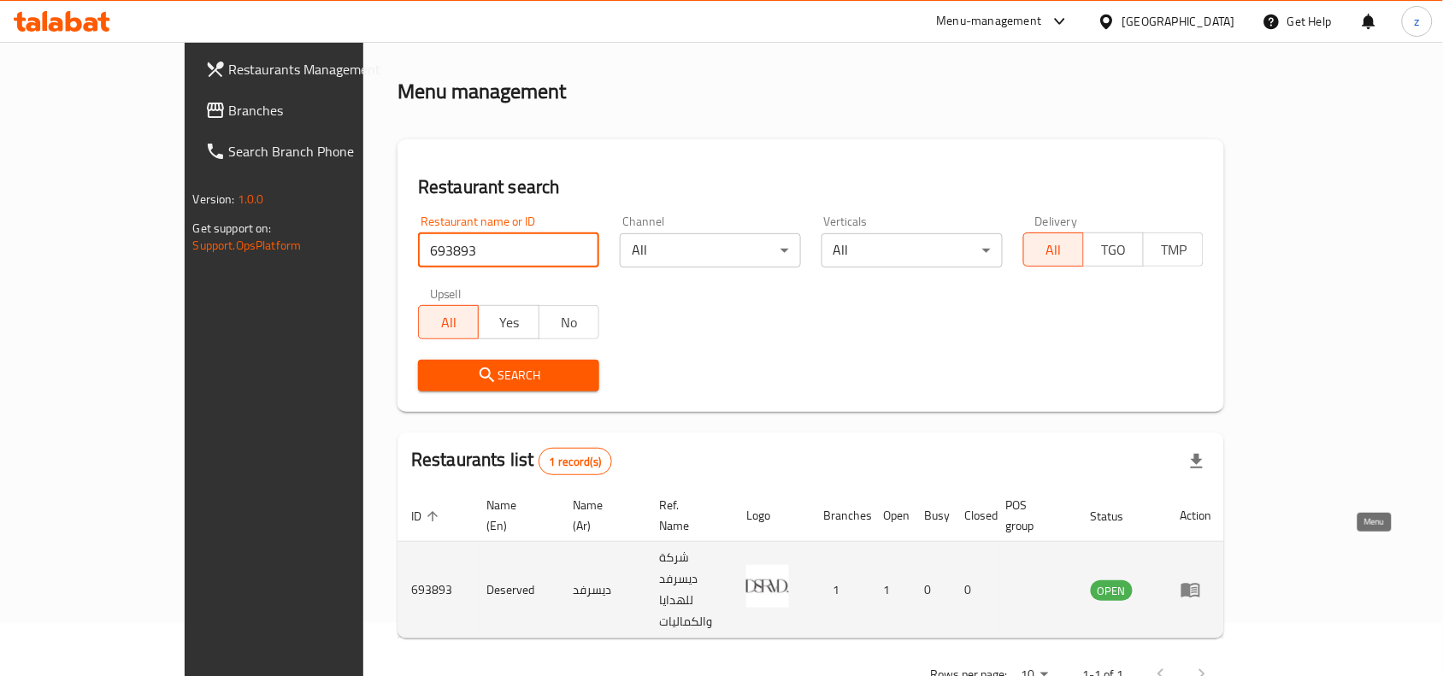
click at [1200, 584] on icon "enhanced table" at bounding box center [1190, 591] width 19 height 15
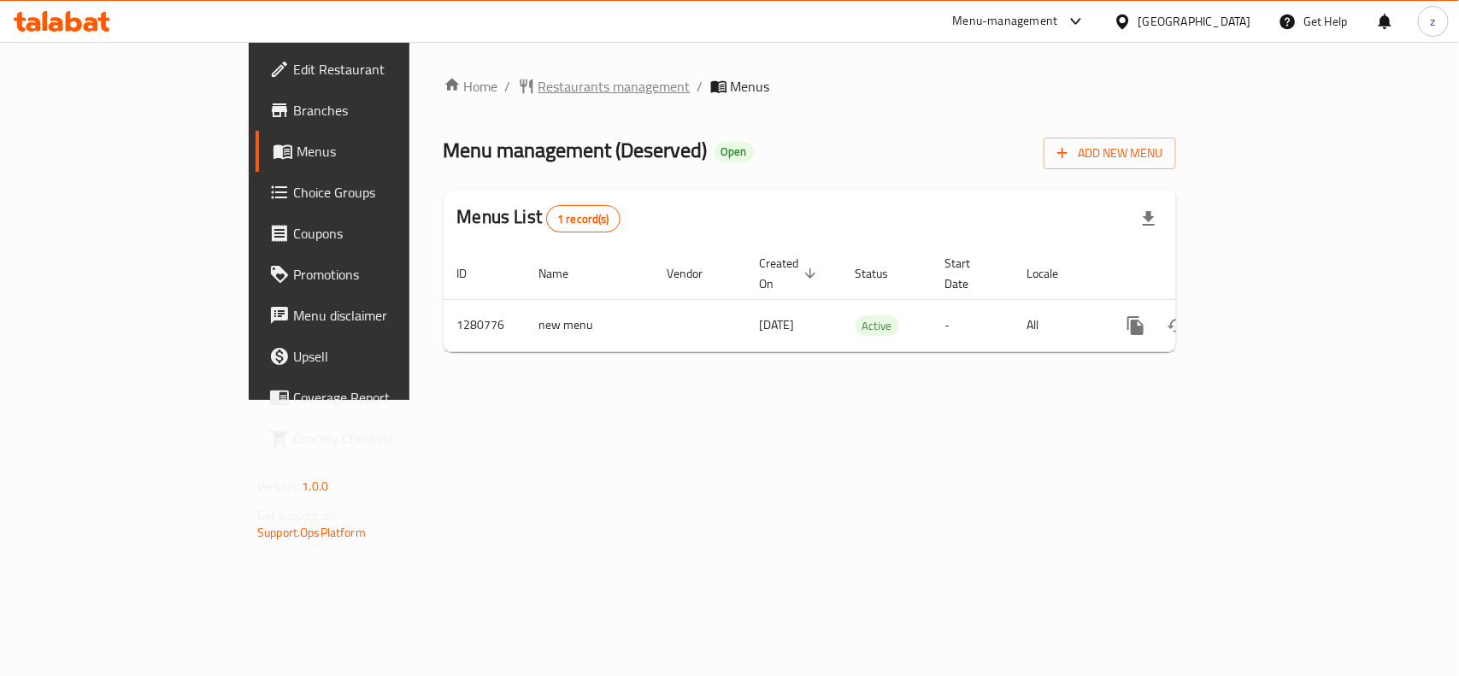
click at [538, 82] on span "Restaurants management" at bounding box center [614, 86] width 152 height 21
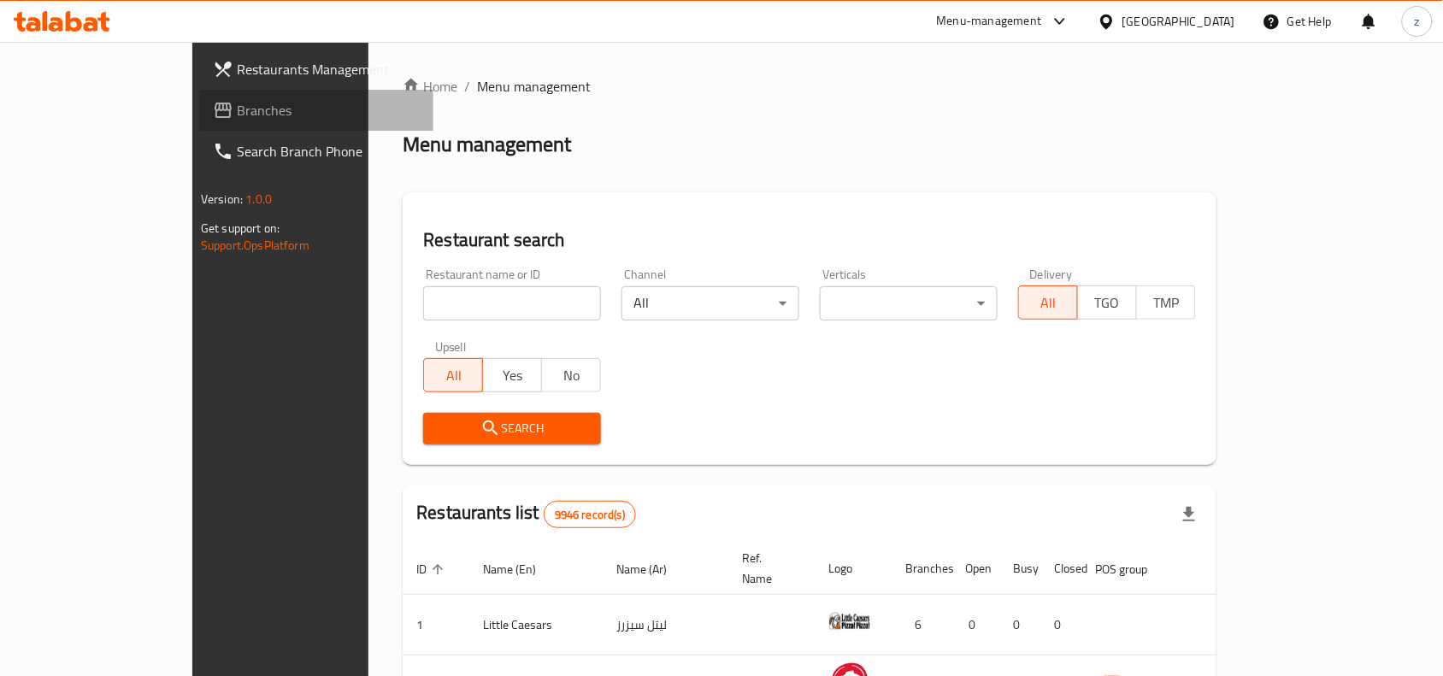
click at [237, 108] on span "Branches" at bounding box center [328, 110] width 183 height 21
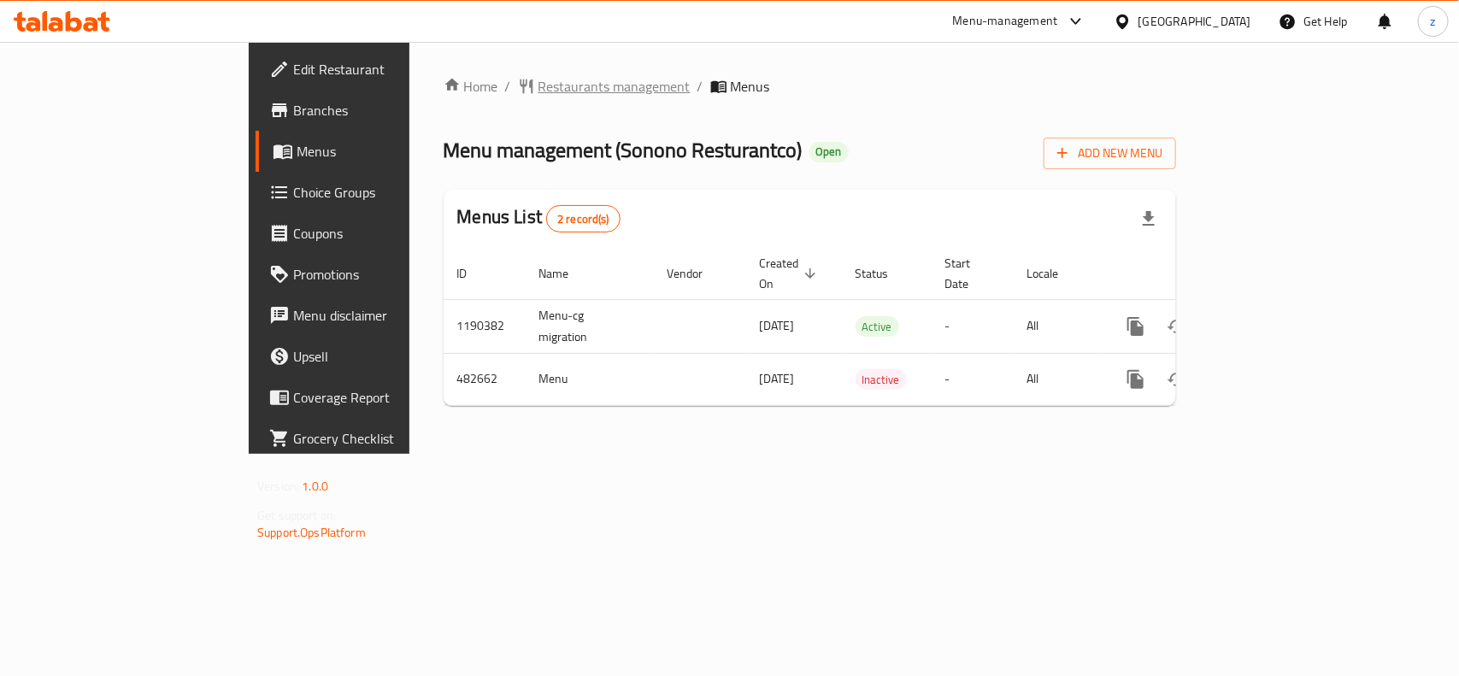
drag, startPoint x: 436, startPoint y: 87, endPoint x: 387, endPoint y: 91, distance: 48.9
click at [538, 91] on span "Restaurants management" at bounding box center [614, 86] width 152 height 21
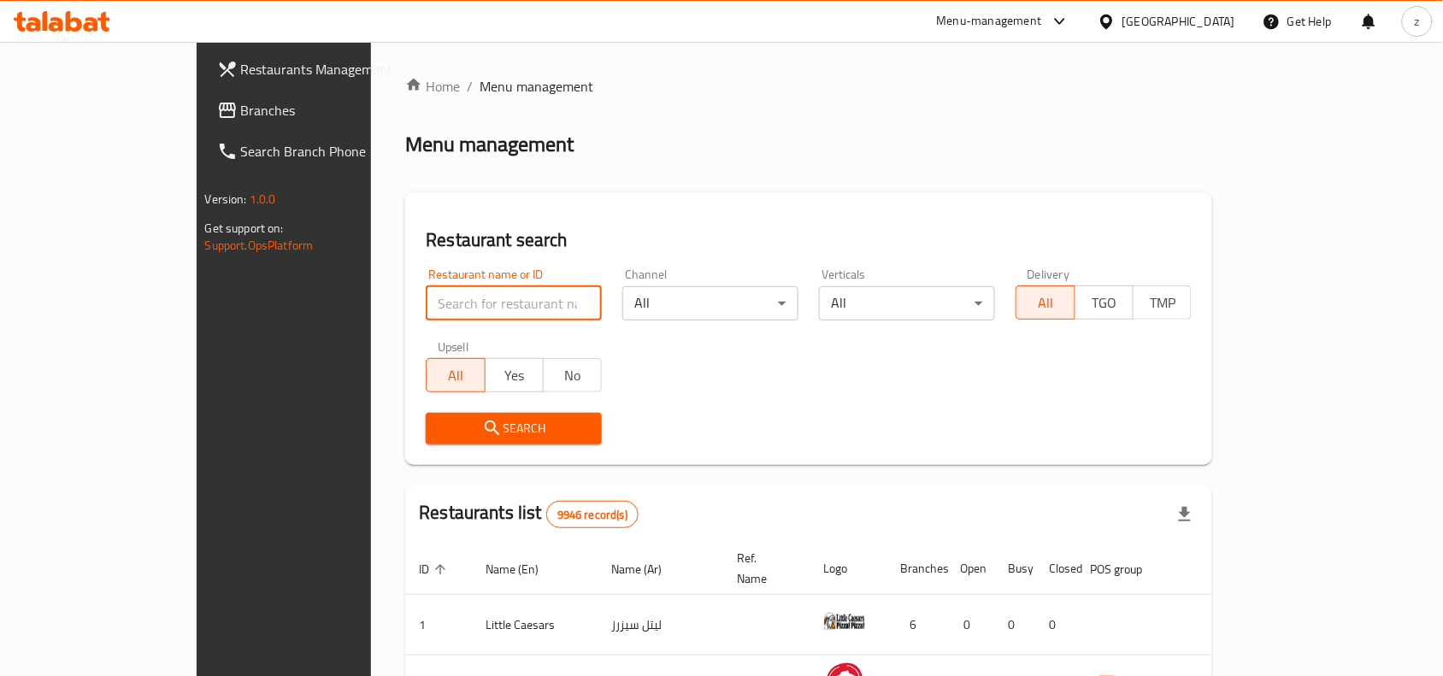
drag, startPoint x: 402, startPoint y: 306, endPoint x: 389, endPoint y: 306, distance: 12.8
click at [426, 306] on input "search" at bounding box center [514, 303] width 176 height 34
paste input "633917"
type input "633917"
click button "Search" at bounding box center [514, 429] width 176 height 32
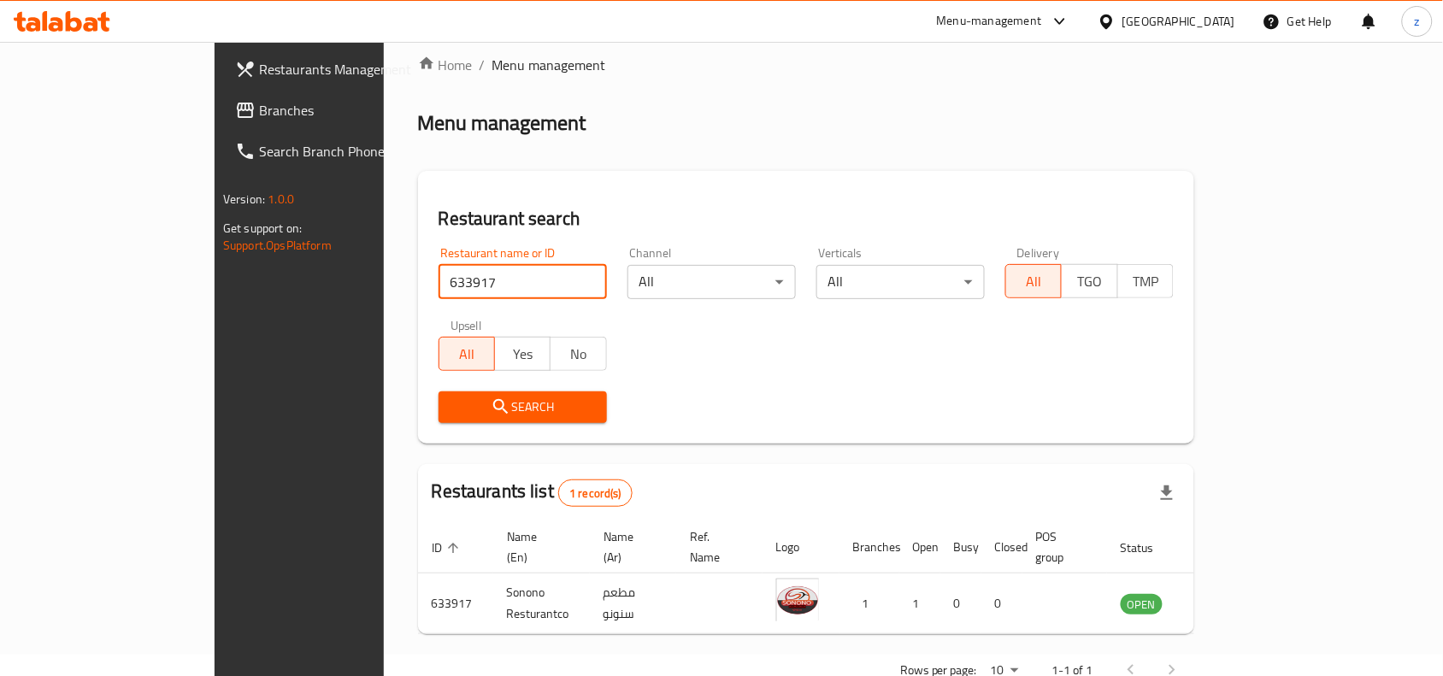
scroll to position [53, 0]
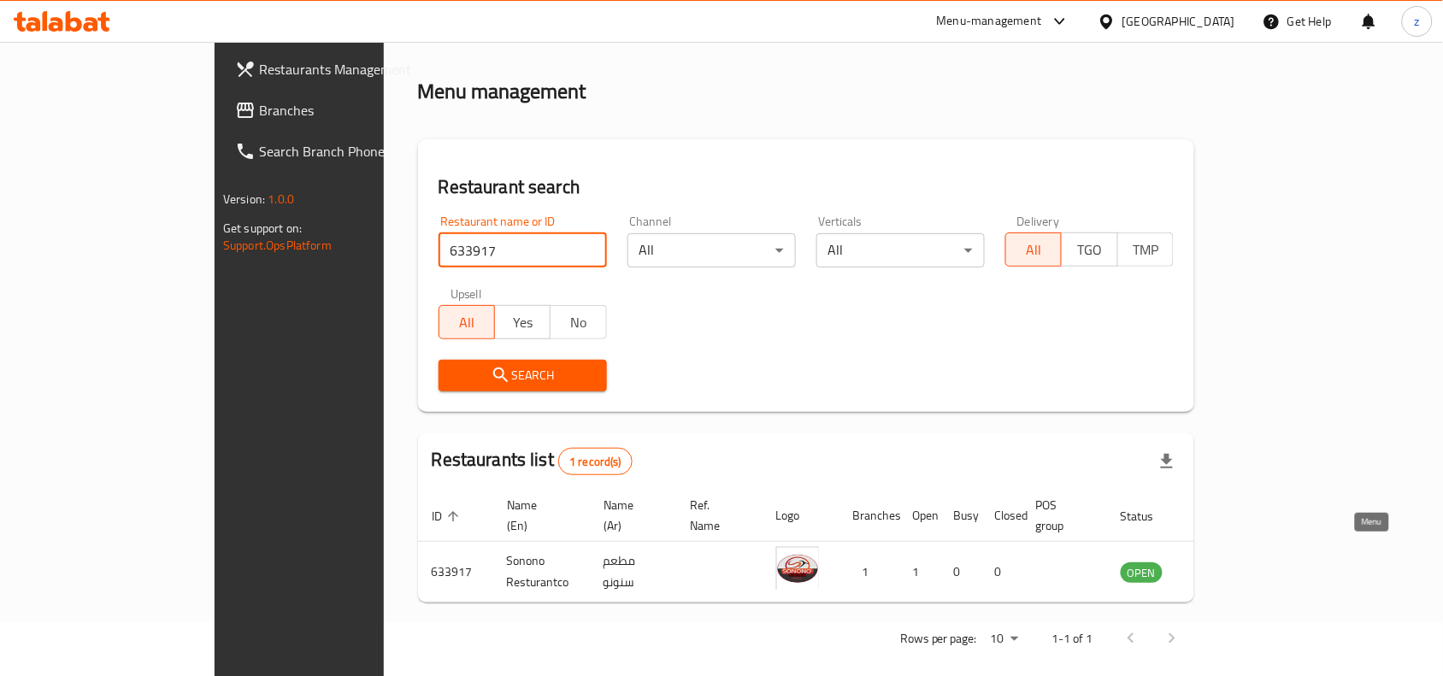
click at [1231, 562] on icon "enhanced table" at bounding box center [1220, 572] width 21 height 21
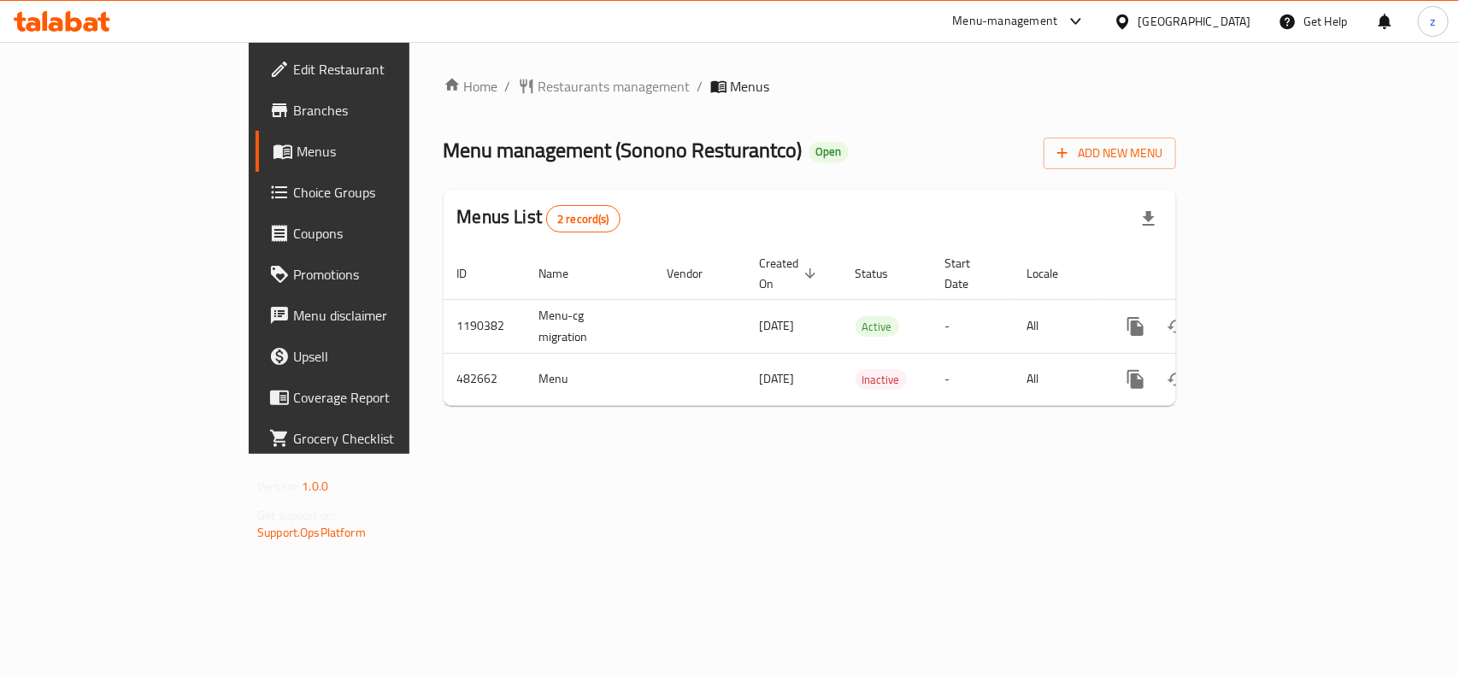
click at [444, 101] on div "Home / Restaurants management / Menus Menu management ( Sonono Resturantco ) Op…" at bounding box center [810, 248] width 733 height 344
click at [538, 92] on span "Restaurants management" at bounding box center [614, 86] width 152 height 21
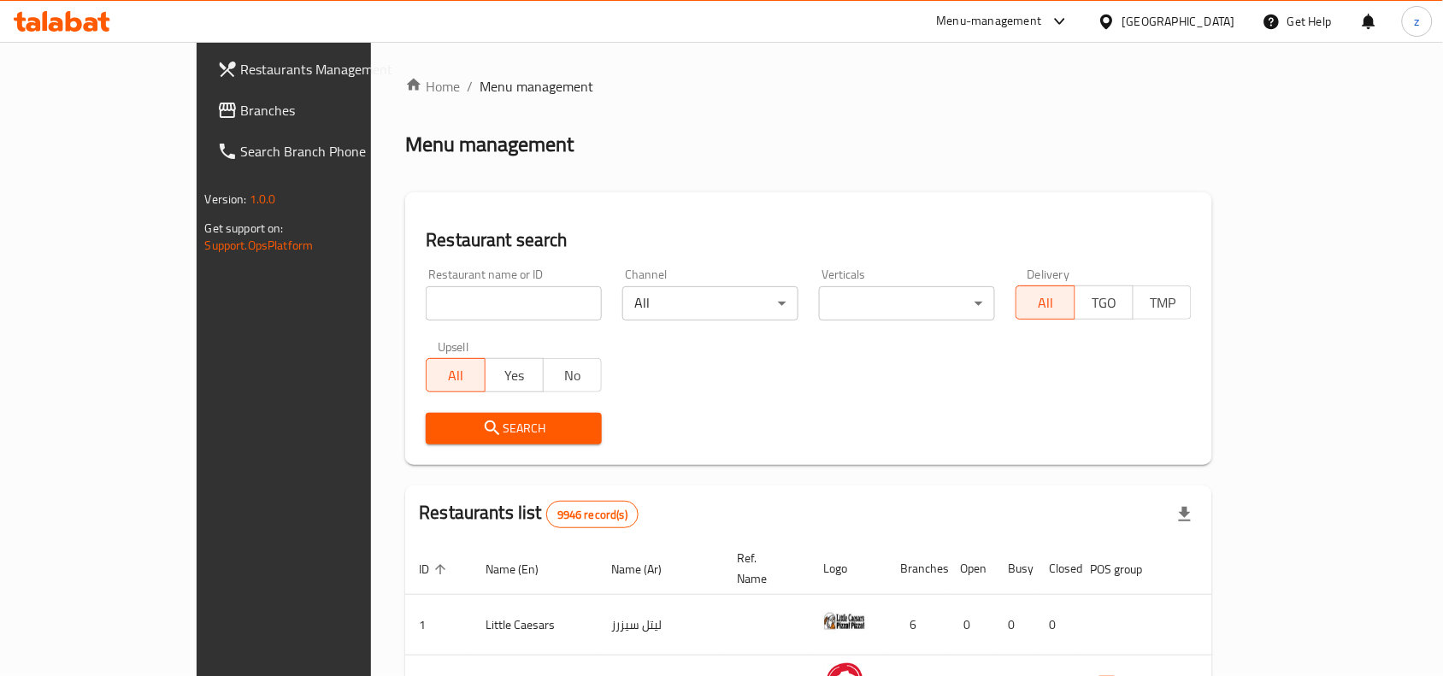
click at [241, 120] on span "Branches" at bounding box center [332, 110] width 183 height 21
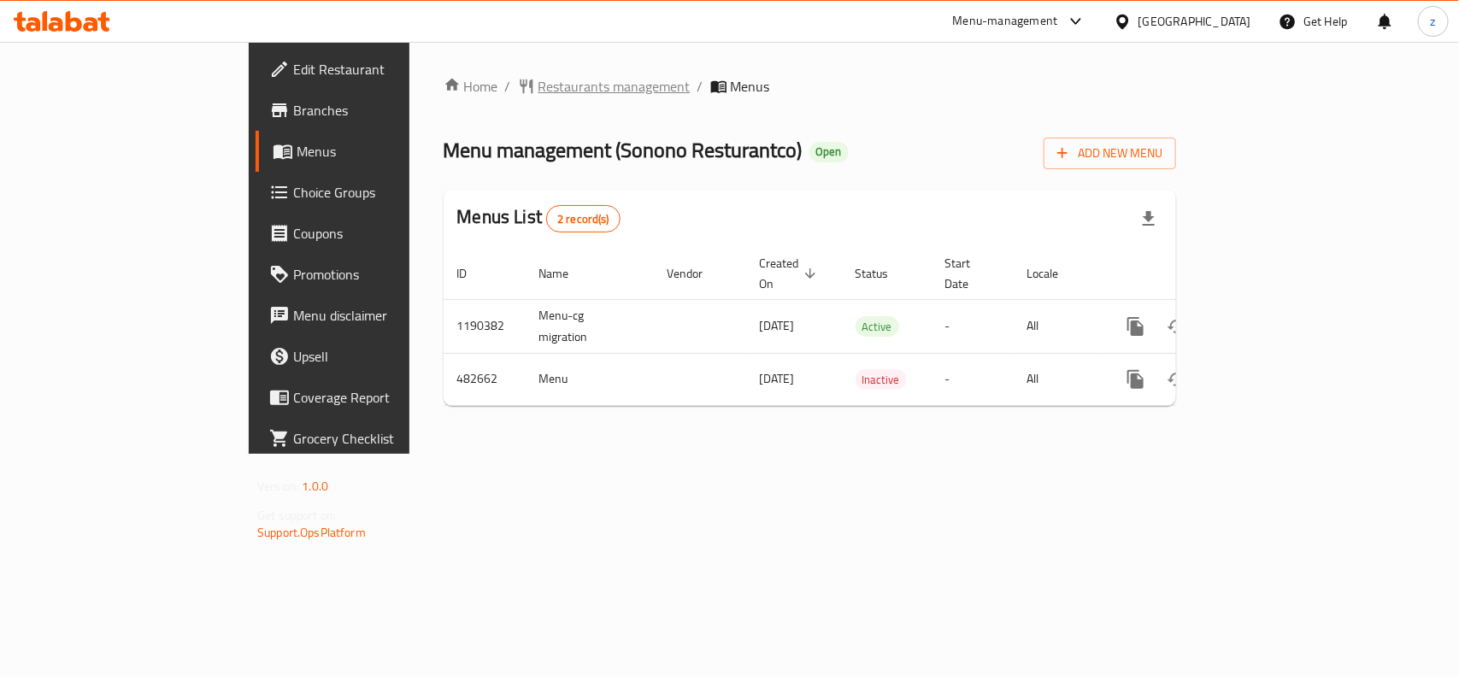
click at [538, 79] on span "Restaurants management" at bounding box center [614, 86] width 152 height 21
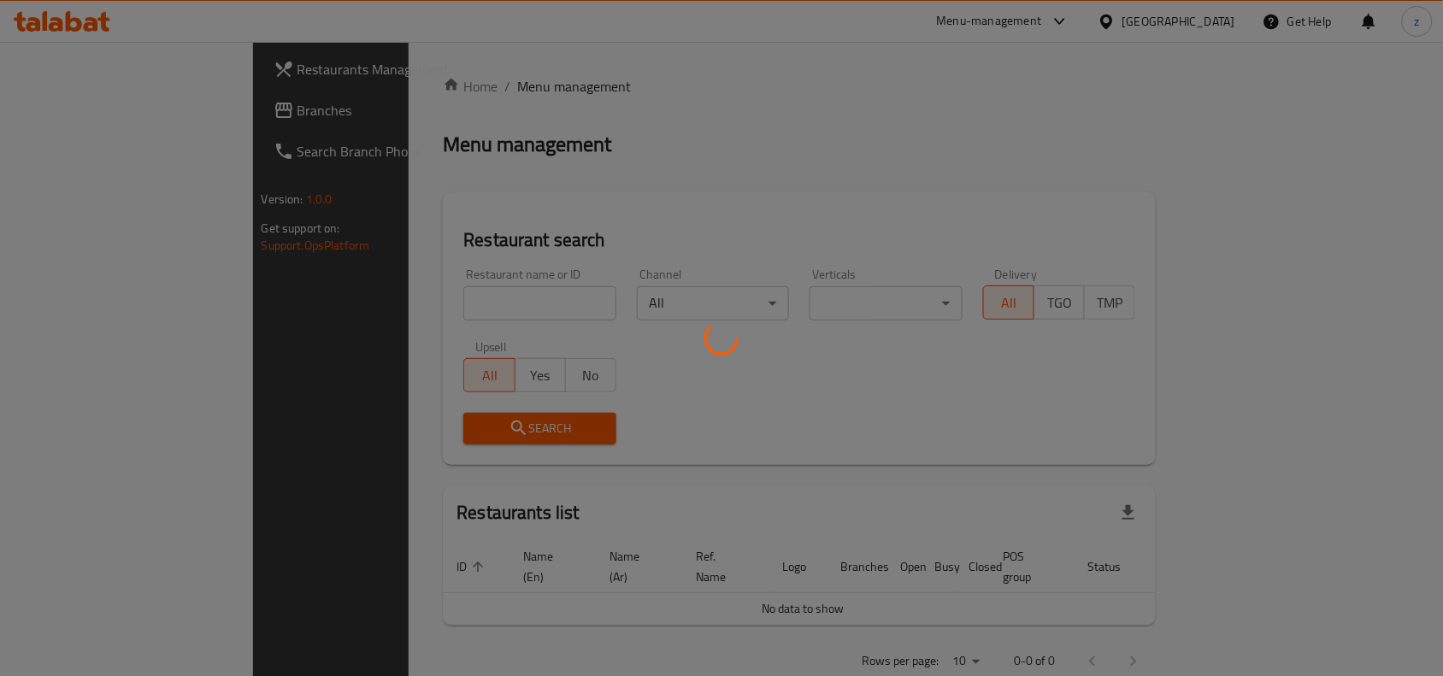
click at [381, 339] on div at bounding box center [721, 338] width 1443 height 676
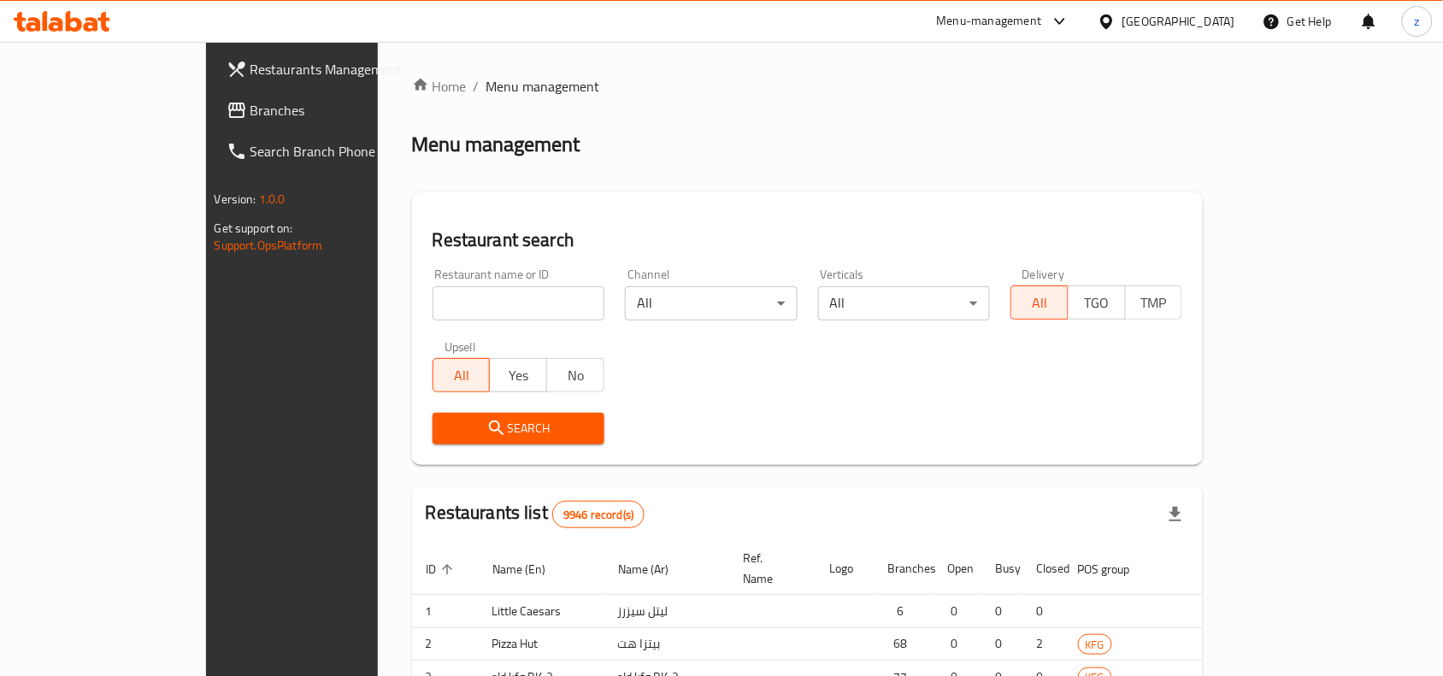
click at [373, 313] on div at bounding box center [721, 338] width 1443 height 676
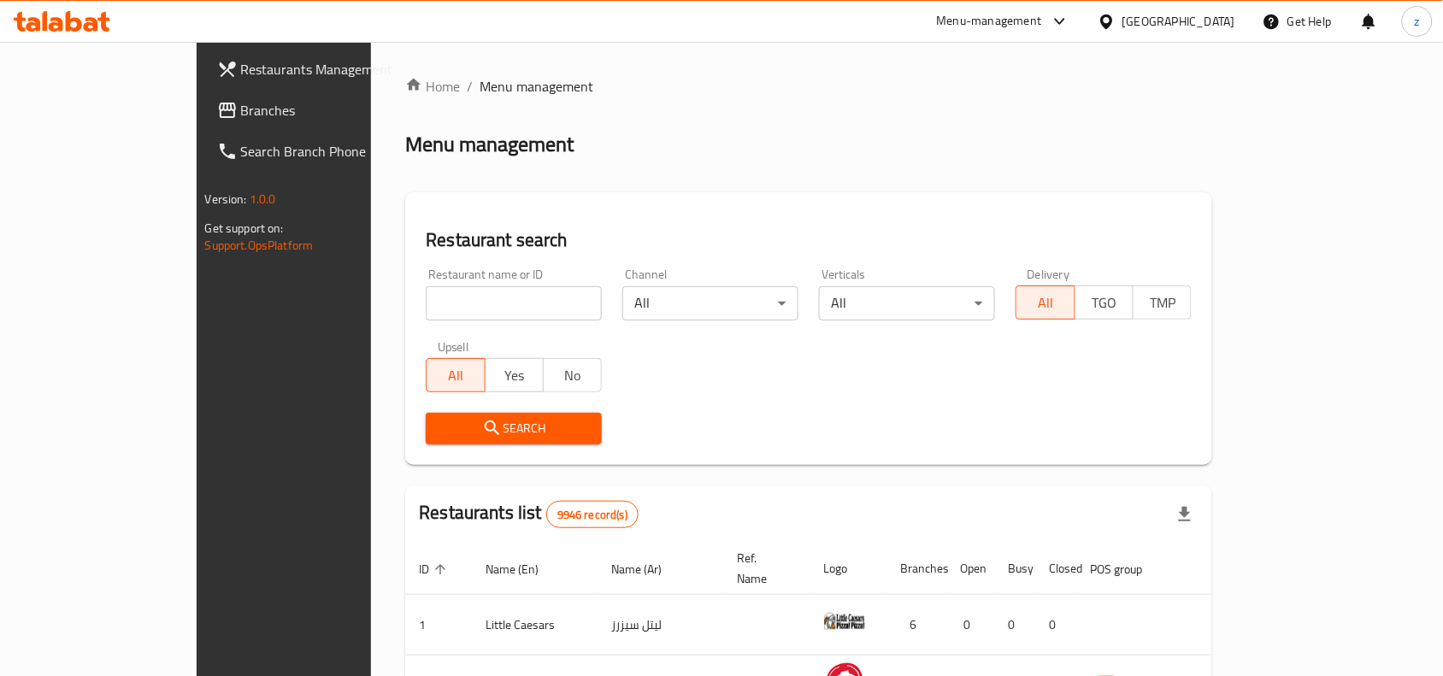
click at [426, 300] on input "search" at bounding box center [514, 303] width 176 height 34
paste input "633917"
type input "633917"
click button "Search" at bounding box center [514, 429] width 176 height 32
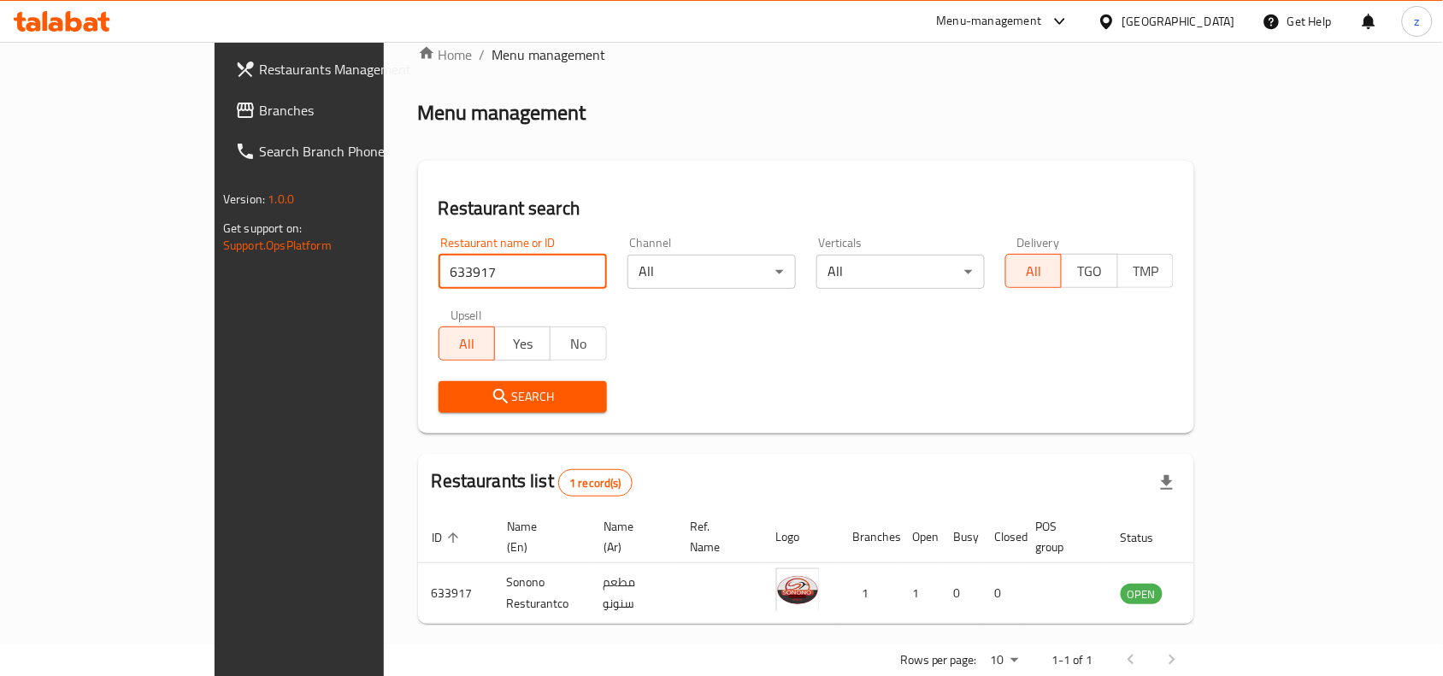
scroll to position [53, 0]
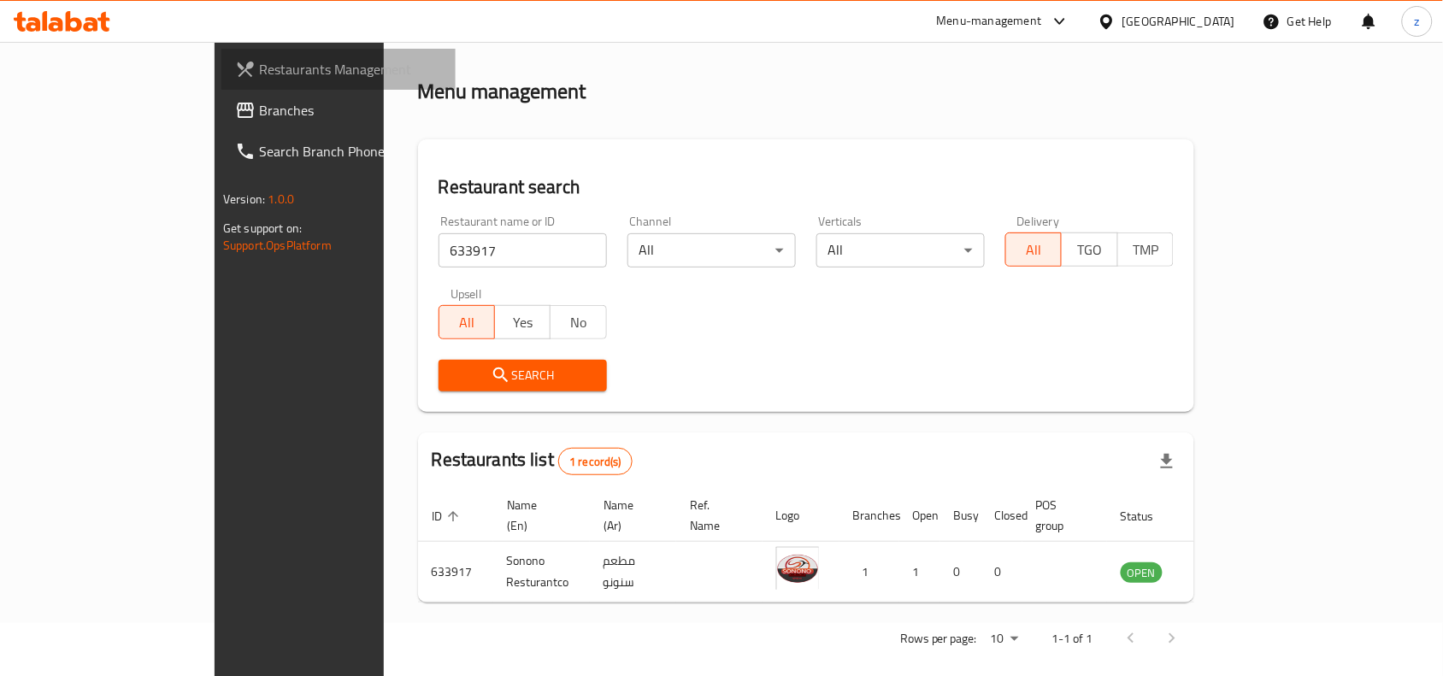
click at [221, 81] on link "Restaurants Management" at bounding box center [338, 69] width 234 height 41
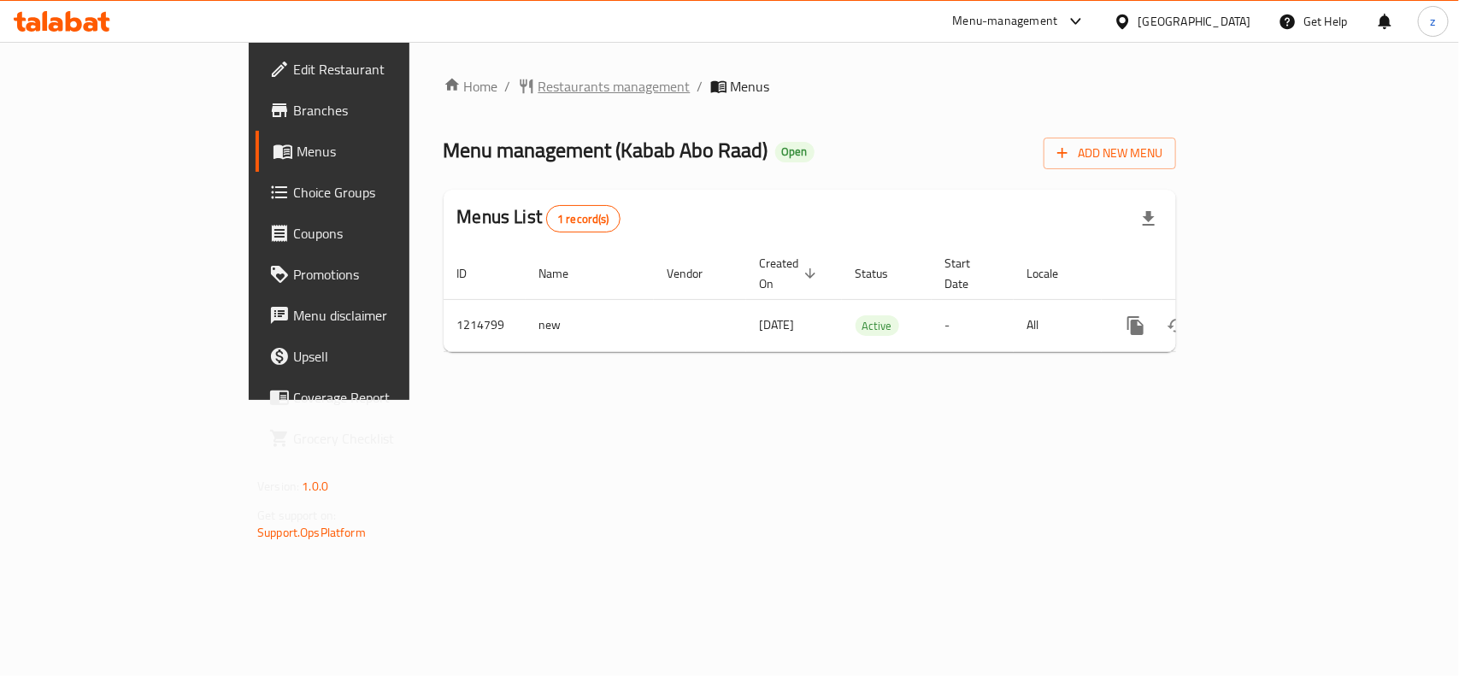
click at [538, 90] on span "Restaurants management" at bounding box center [614, 86] width 152 height 21
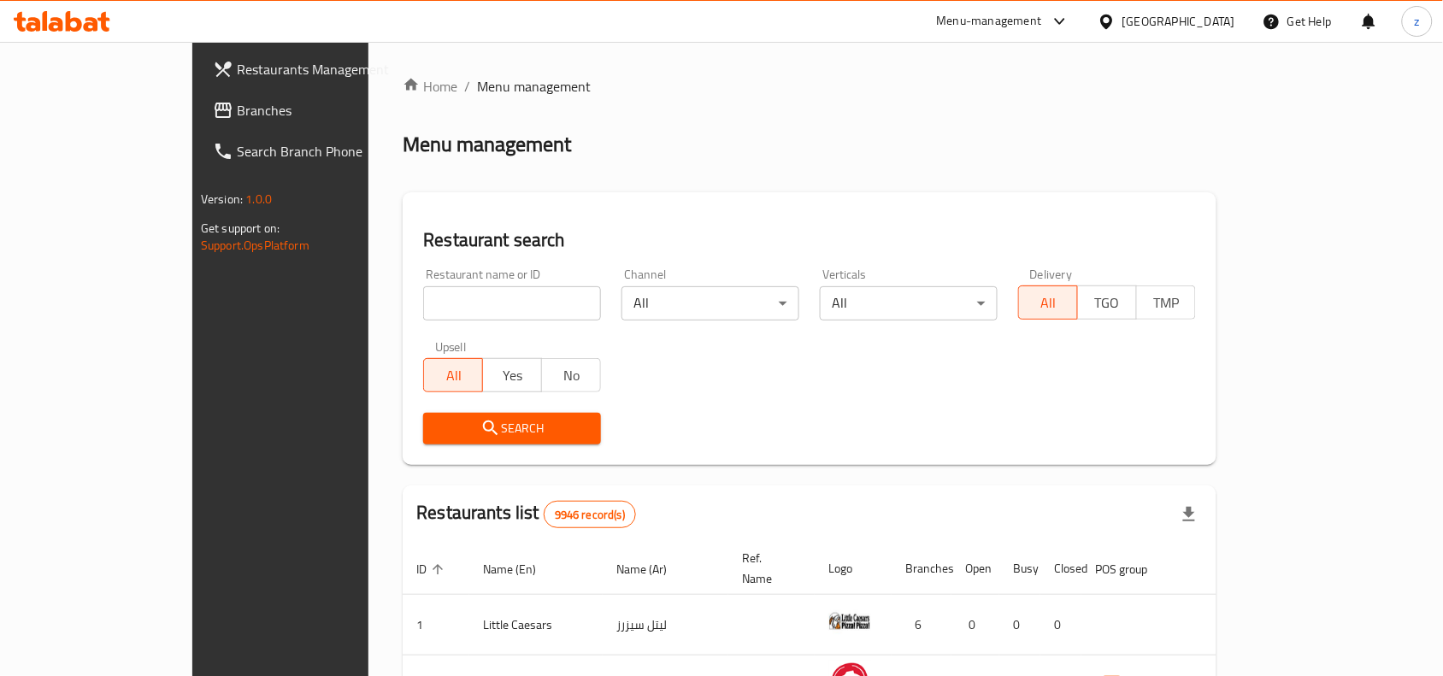
click at [423, 304] on input "search" at bounding box center [512, 303] width 178 height 34
paste input "672275"
type input "672275"
click button "Search" at bounding box center [512, 429] width 178 height 32
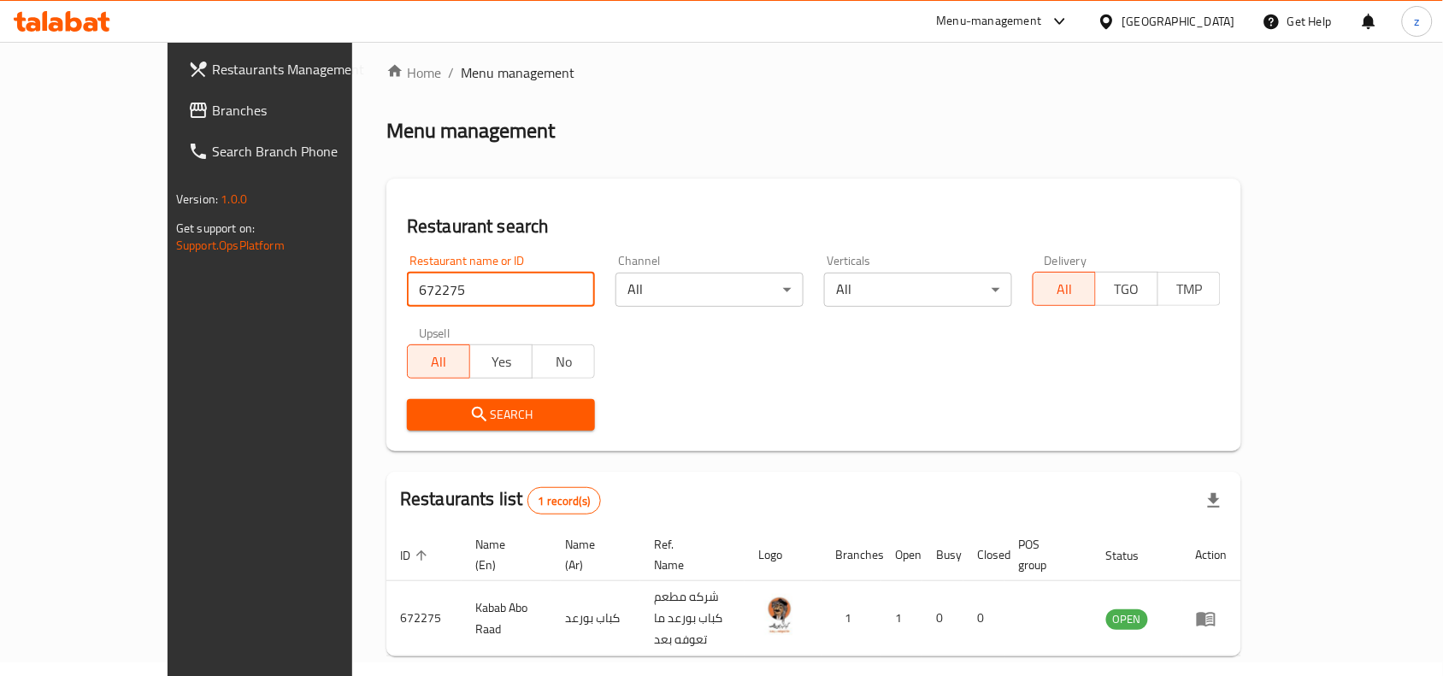
scroll to position [53, 0]
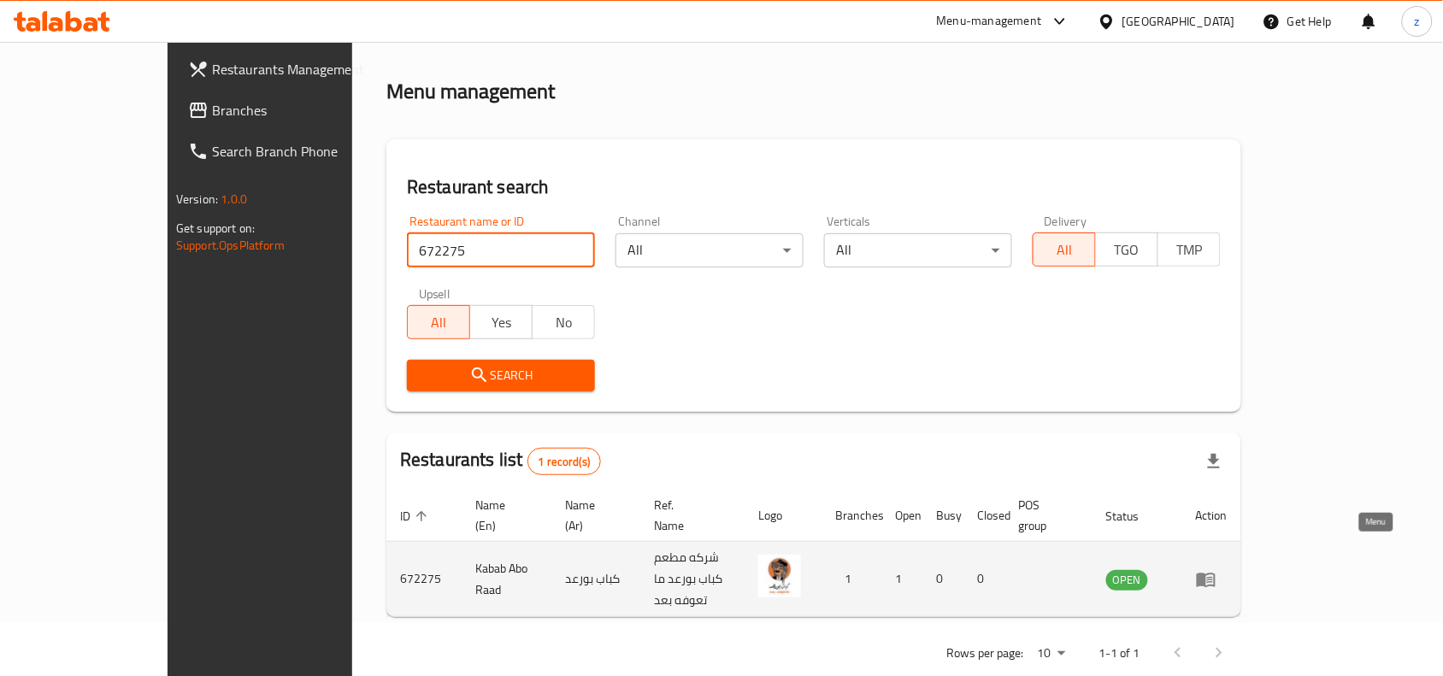
click at [1215, 573] on icon "enhanced table" at bounding box center [1206, 580] width 19 height 15
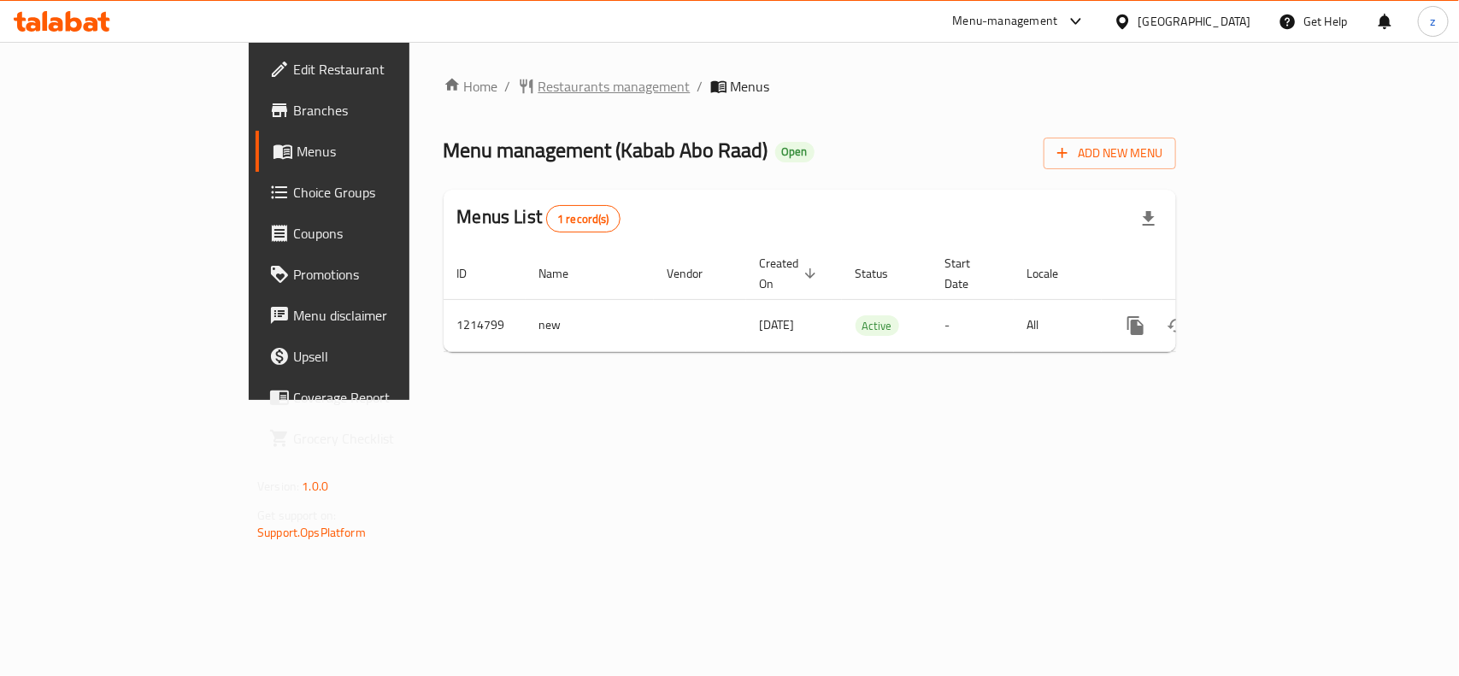
click at [538, 84] on span "Restaurants management" at bounding box center [614, 86] width 152 height 21
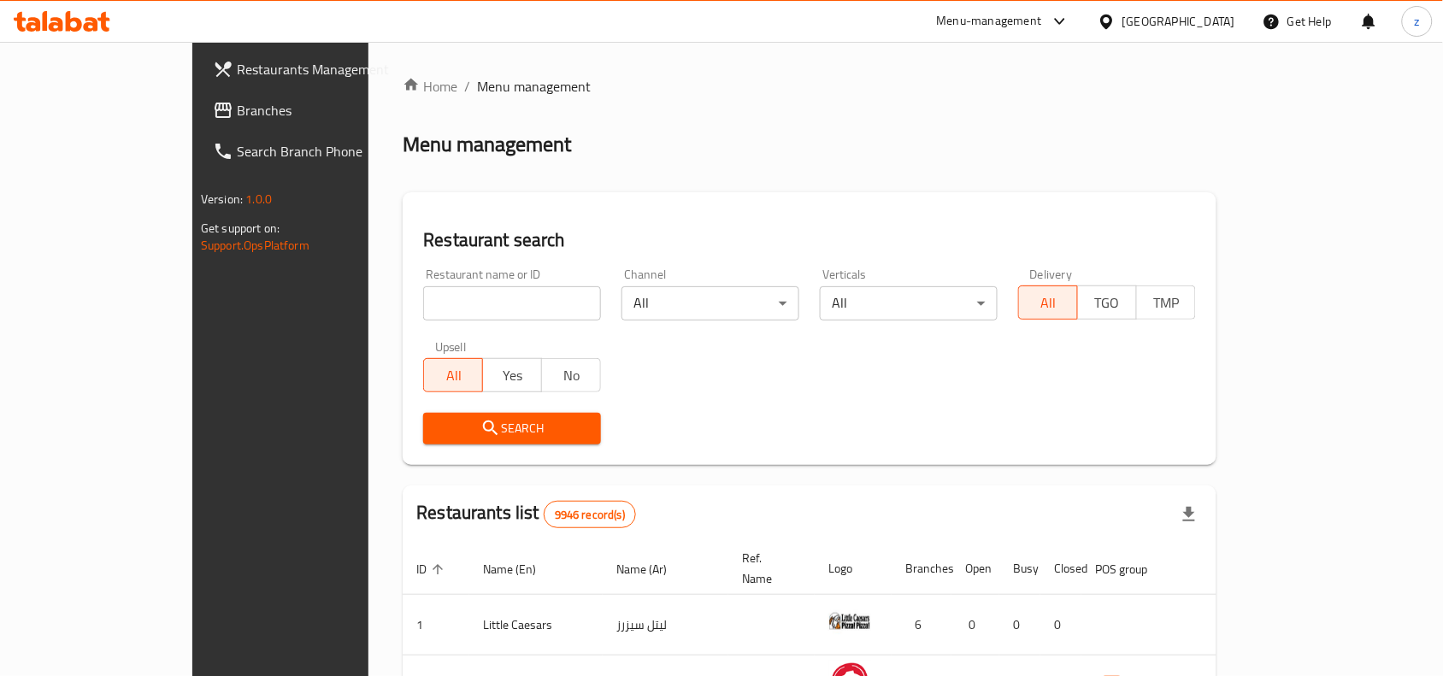
click at [237, 104] on span "Branches" at bounding box center [328, 110] width 183 height 21
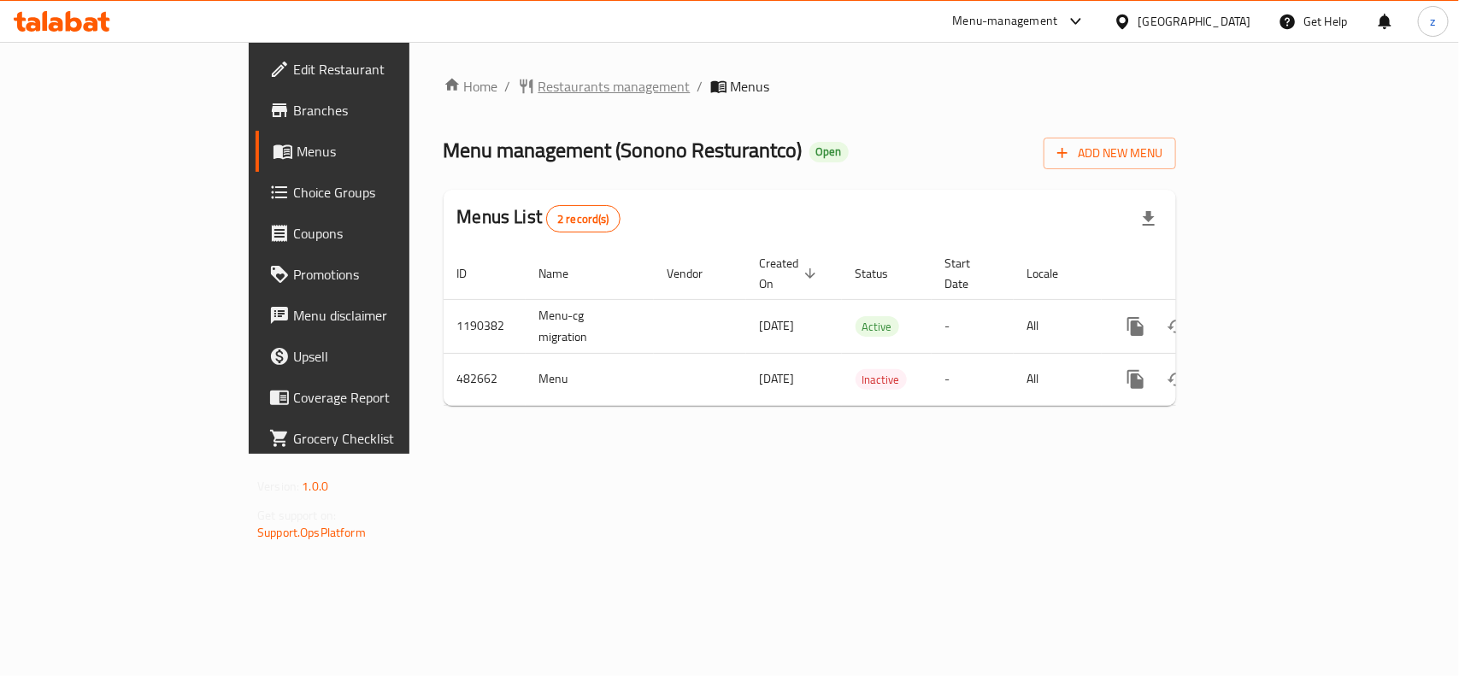
drag, startPoint x: 407, startPoint y: 99, endPoint x: 411, endPoint y: 90, distance: 10.3
click at [538, 90] on span "Restaurants management" at bounding box center [614, 86] width 152 height 21
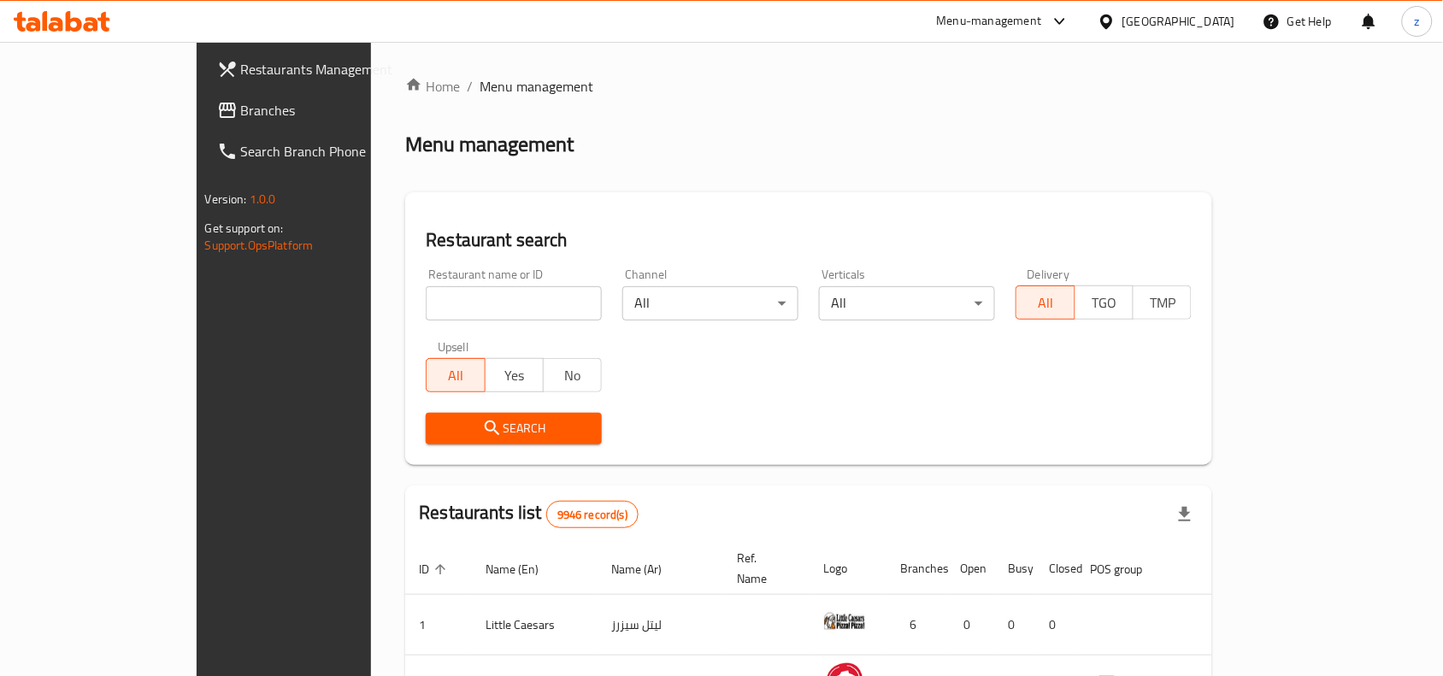
click at [426, 301] on input "search" at bounding box center [514, 303] width 176 height 34
paste input "633917"
type input "633917"
click button "Search" at bounding box center [514, 429] width 176 height 32
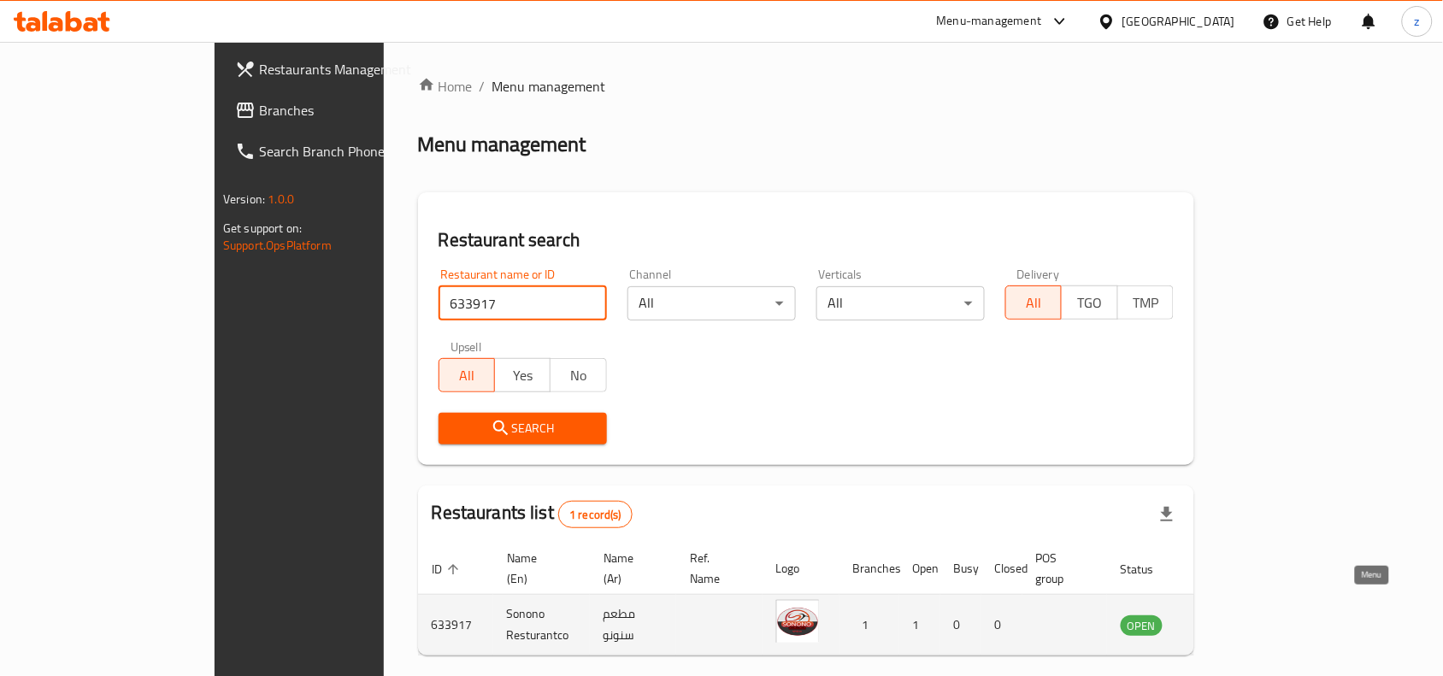
click at [1227, 622] on icon "enhanced table" at bounding box center [1224, 625] width 6 height 7
